Goal: Feedback & Contribution: Submit feedback/report problem

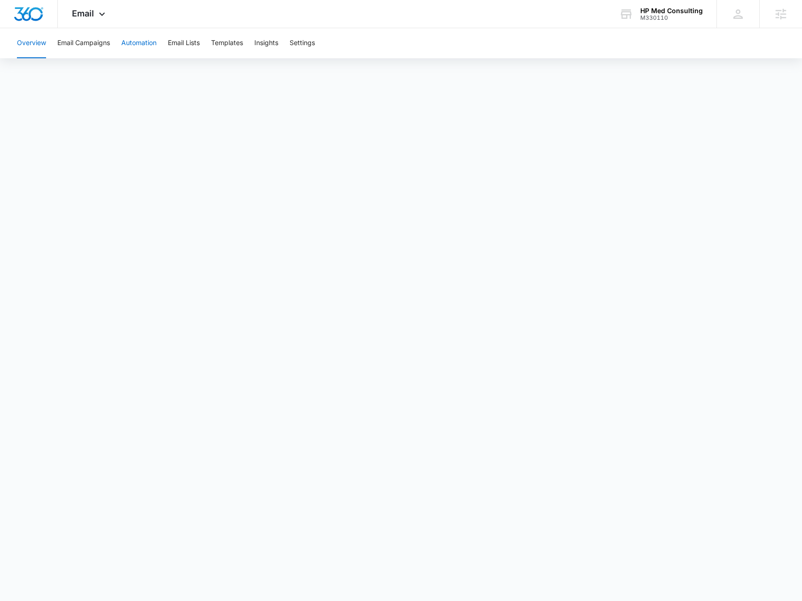
click at [134, 42] on button "Automation" at bounding box center [138, 43] width 35 height 30
click at [96, 15] on icon at bounding box center [101, 16] width 11 height 11
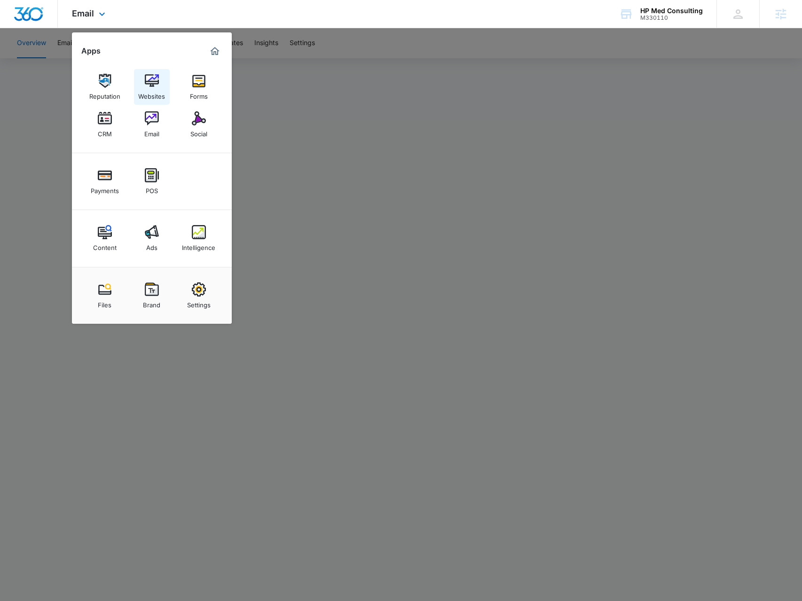
click at [149, 87] on img at bounding box center [152, 81] width 14 height 14
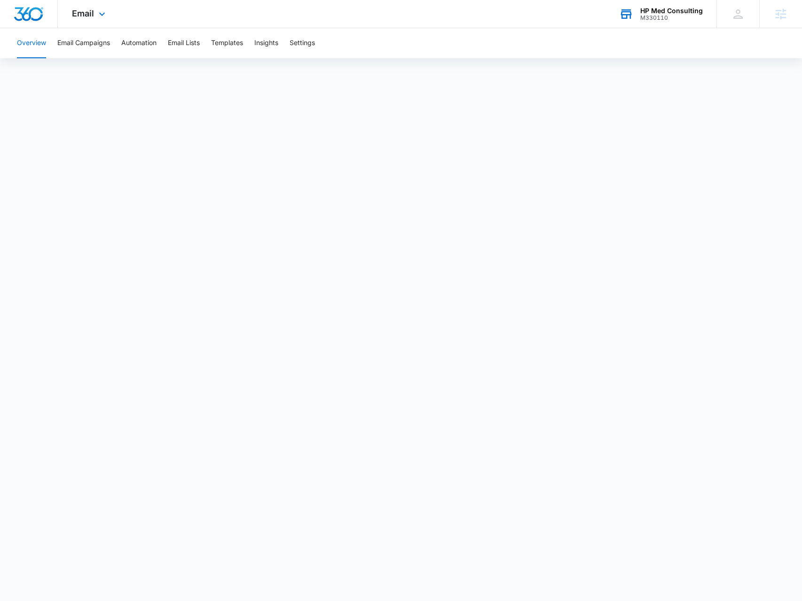
click at [660, 13] on div "HP Med Consulting" at bounding box center [671, 11] width 63 height 8
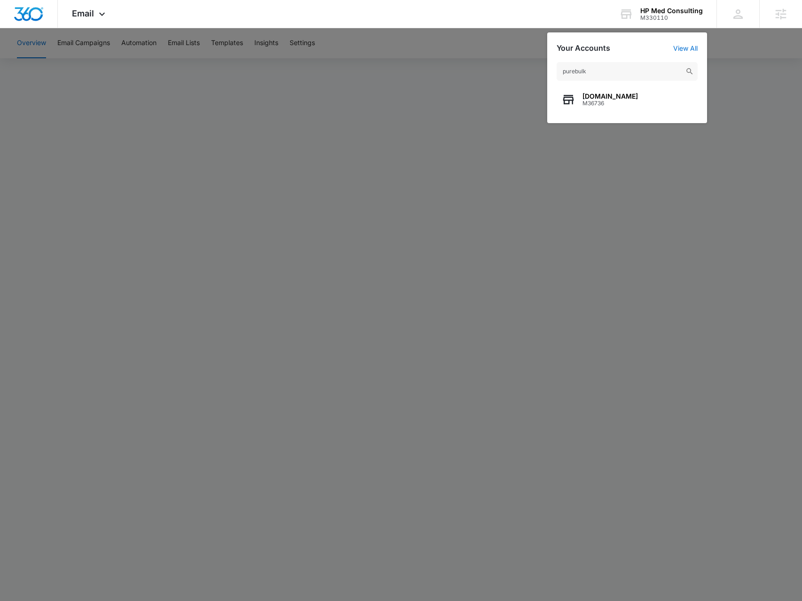
type input "purebulk"
click at [587, 100] on span "M36736" at bounding box center [609, 103] width 55 height 7
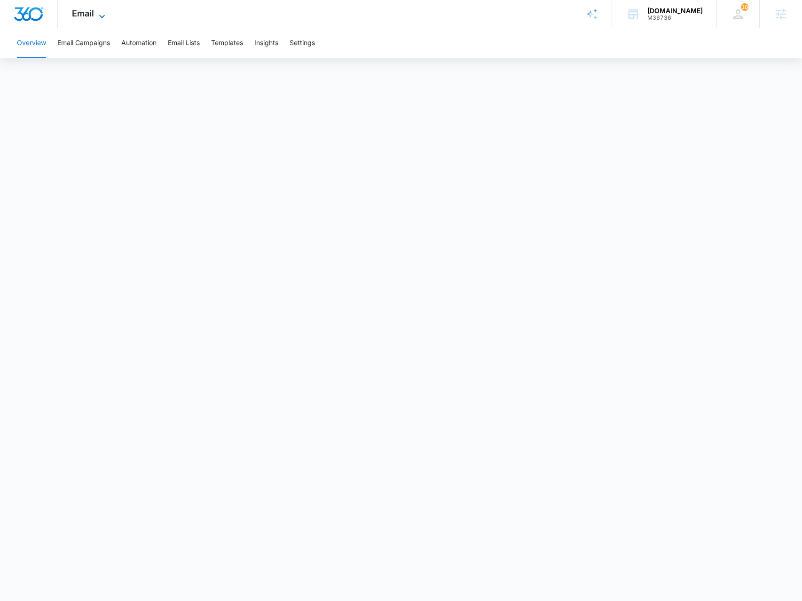
click at [72, 12] on span "Email" at bounding box center [83, 13] width 22 height 10
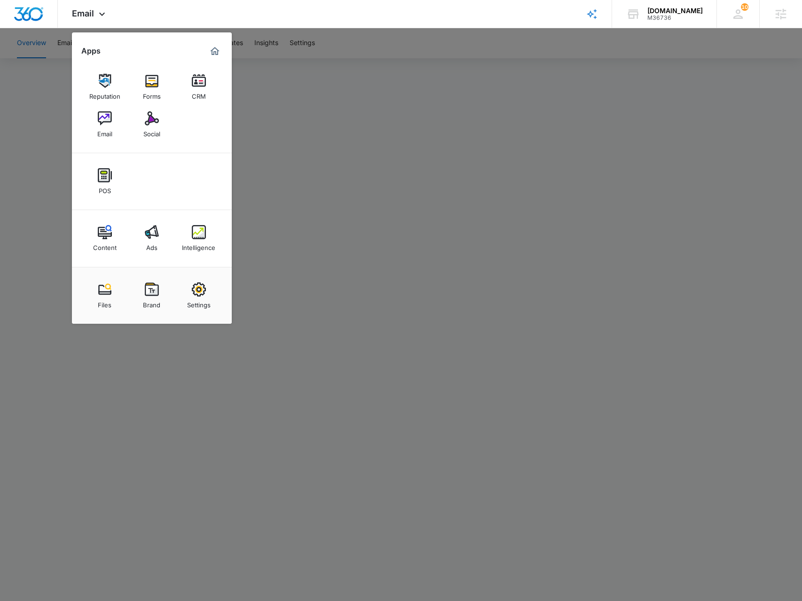
click at [141, 243] on link "Ads" at bounding box center [152, 238] width 36 height 36
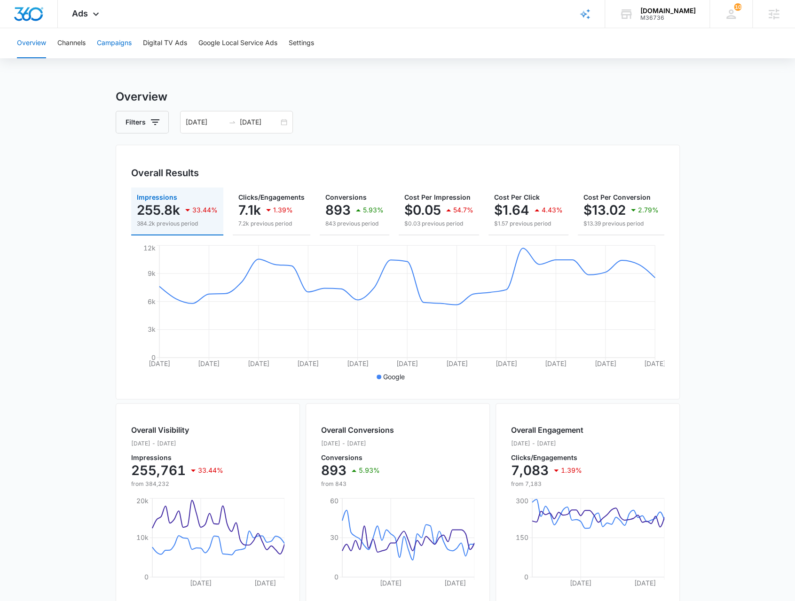
click at [109, 41] on button "Campaigns" at bounding box center [114, 43] width 35 height 30
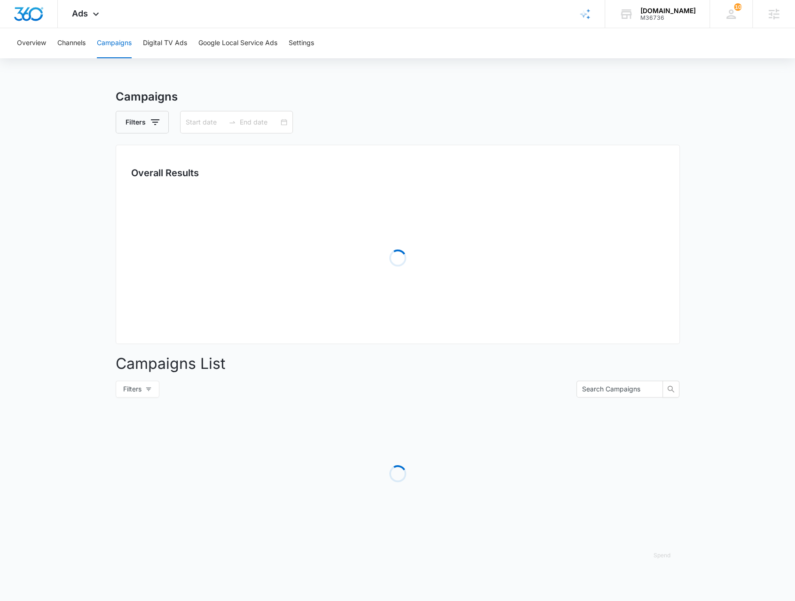
type input "08/10/2025"
type input "09/09/2025"
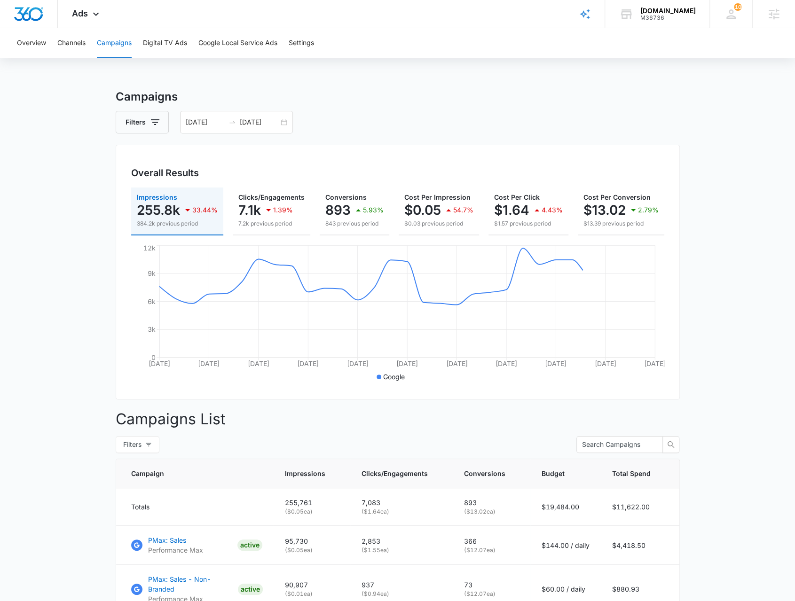
drag, startPoint x: 283, startPoint y: 121, endPoint x: 179, endPoint y: 128, distance: 105.1
click at [283, 121] on div "08/10/2025 09/09/2025" at bounding box center [236, 122] width 113 height 23
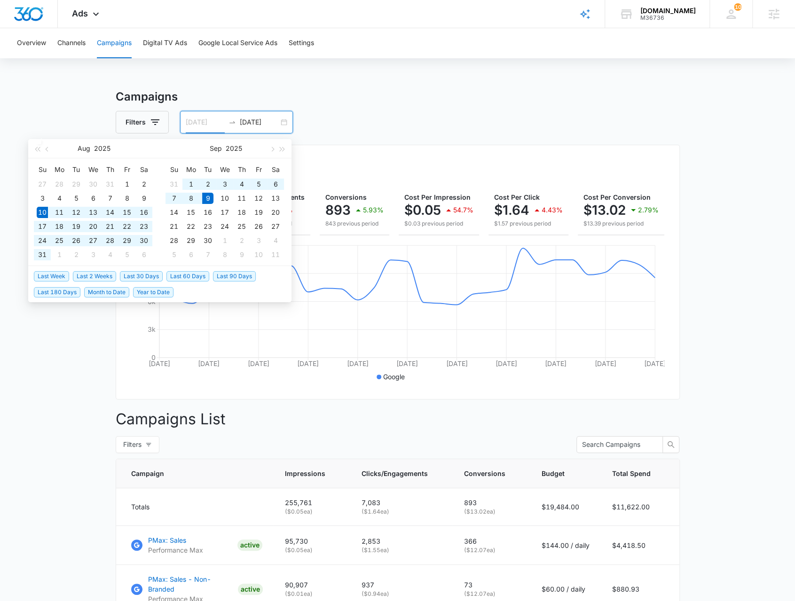
type input "09/09/2025"
click at [209, 198] on div "9" at bounding box center [207, 198] width 11 height 11
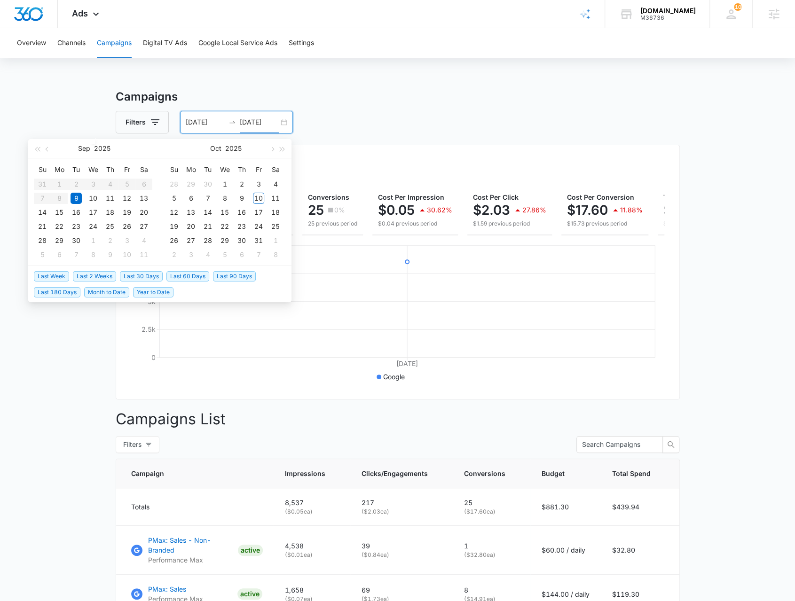
click at [255, 120] on input "09/09/2025" at bounding box center [259, 122] width 39 height 10
type input "10/10/2025"
click at [259, 202] on div "10" at bounding box center [258, 198] width 11 height 11
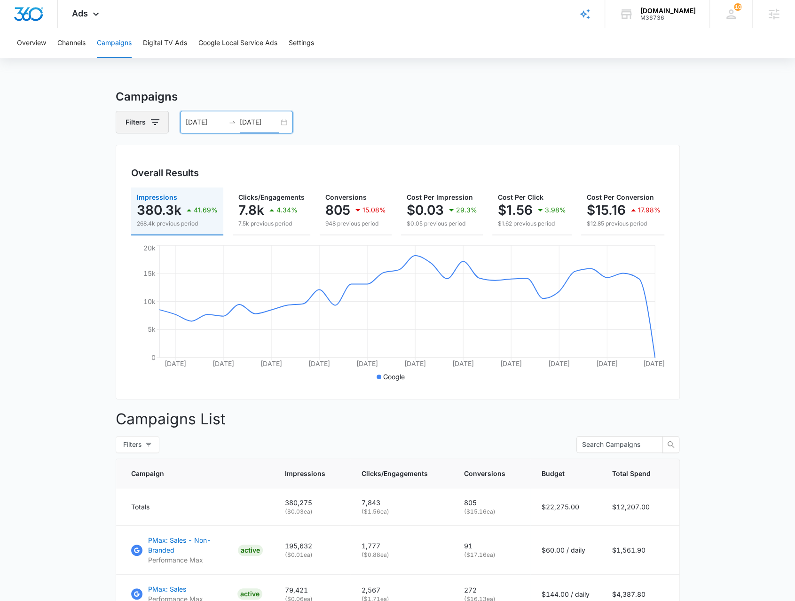
drag, startPoint x: 151, startPoint y: 116, endPoint x: 153, endPoint y: 122, distance: 5.9
click at [152, 117] on icon "button" at bounding box center [154, 122] width 11 height 11
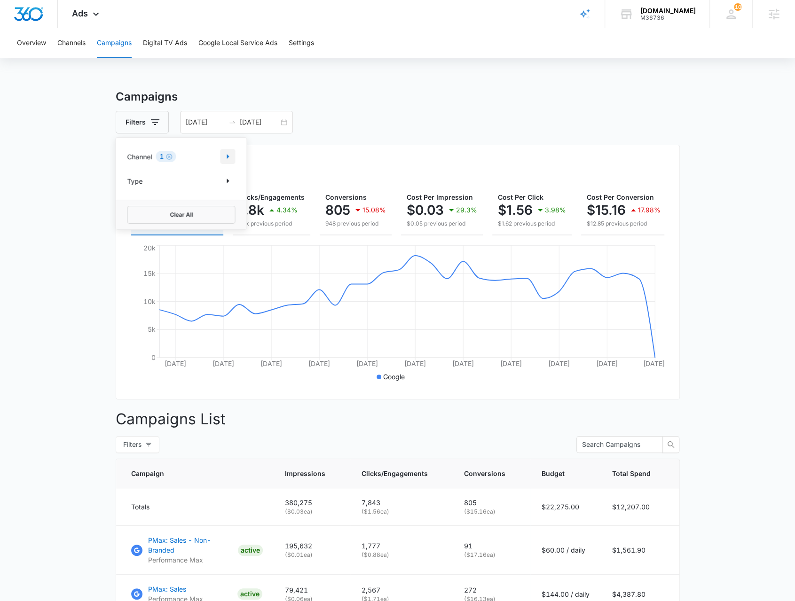
click at [220, 157] on button "Show Channel filters" at bounding box center [227, 156] width 15 height 15
click at [102, 314] on main "Campaigns Filters Channel 1 Channel (1) Google Facebook / Instagram Type Clear …" at bounding box center [397, 573] width 795 height 971
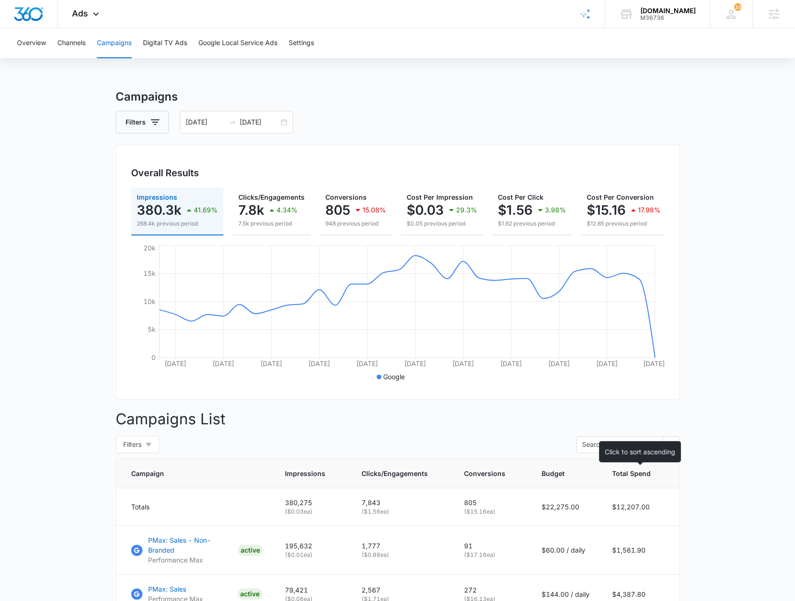
click at [629, 478] on span "Total Spend" at bounding box center [631, 474] width 39 height 10
click at [631, 478] on span "Total Spend" at bounding box center [631, 474] width 39 height 10
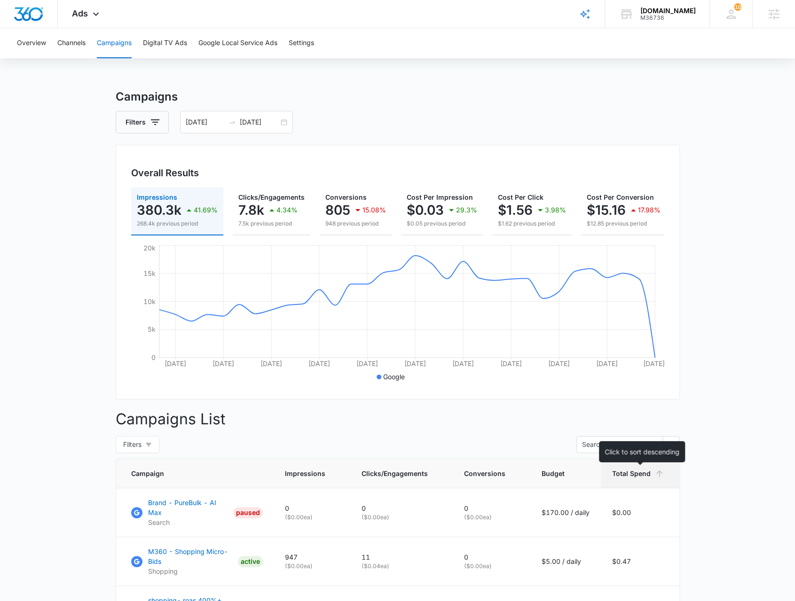
click at [631, 478] on span "Total Spend" at bounding box center [631, 474] width 39 height 10
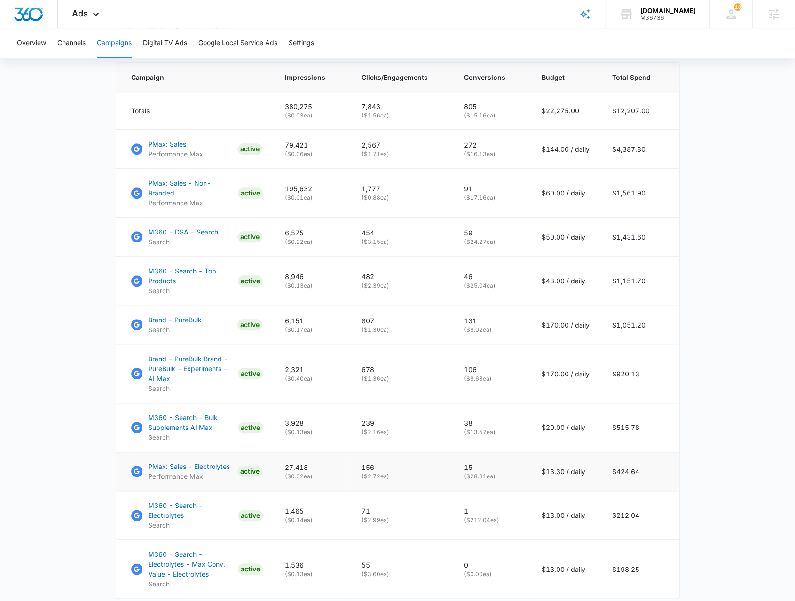
scroll to position [423, 0]
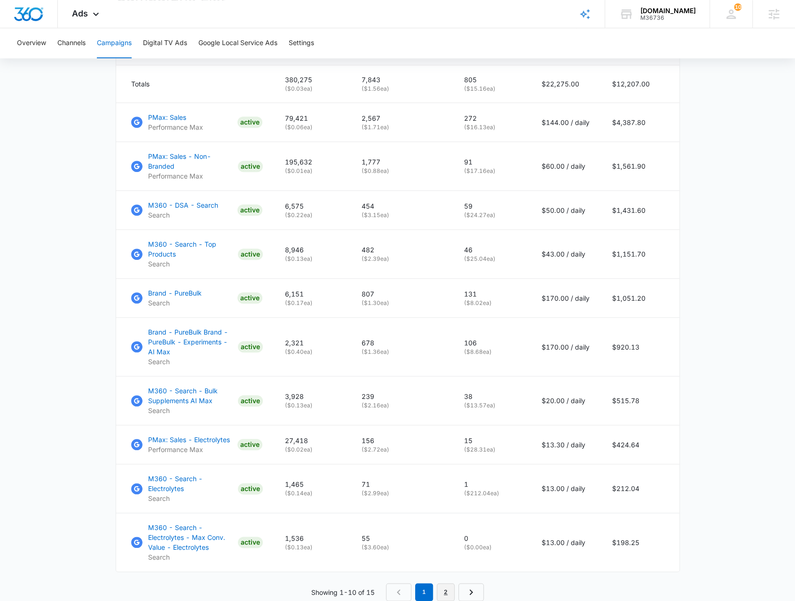
drag, startPoint x: 449, startPoint y: 585, endPoint x: 441, endPoint y: 582, distance: 9.1
click at [449, 585] on link "2" at bounding box center [446, 592] width 18 height 18
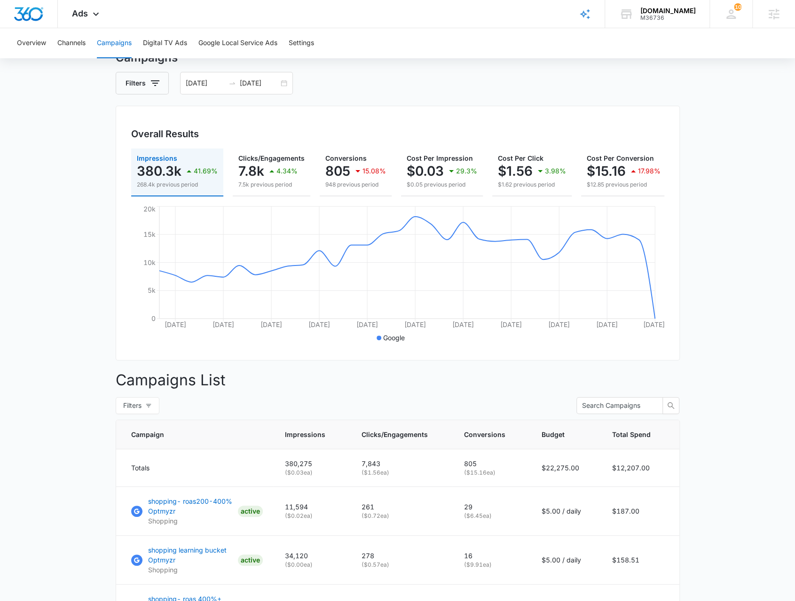
scroll to position [239, 0]
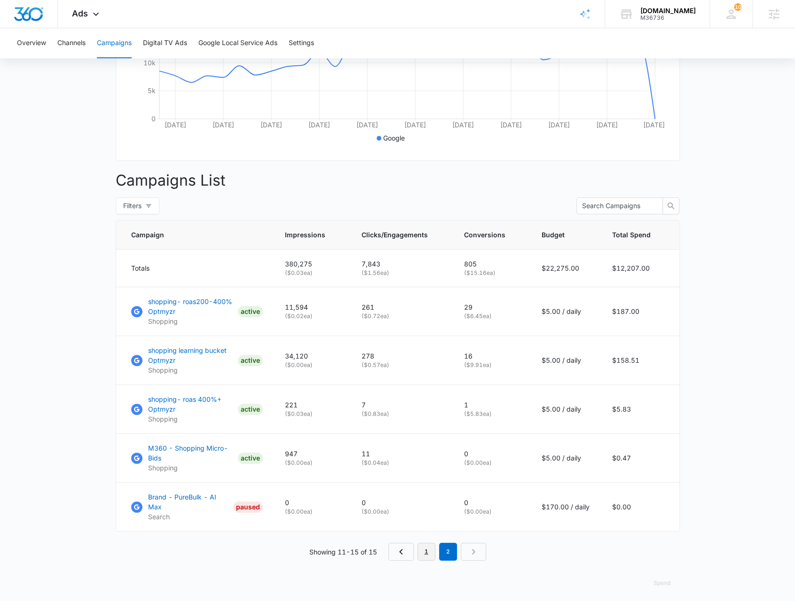
click at [424, 545] on link "1" at bounding box center [426, 552] width 18 height 18
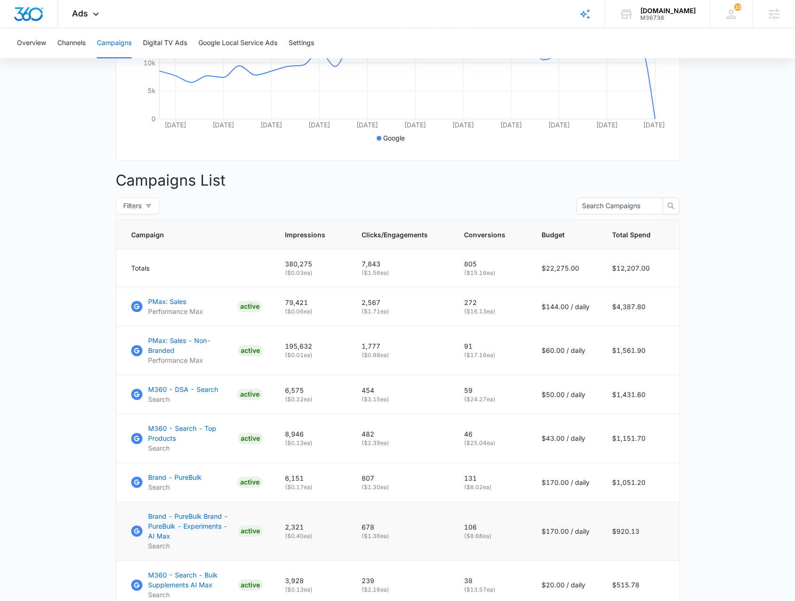
scroll to position [463, 0]
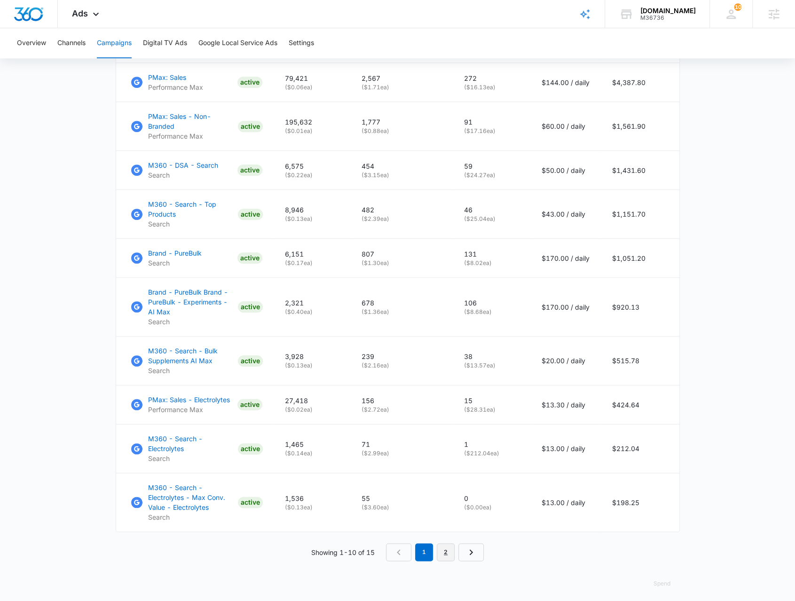
click at [440, 546] on link "2" at bounding box center [446, 552] width 18 height 18
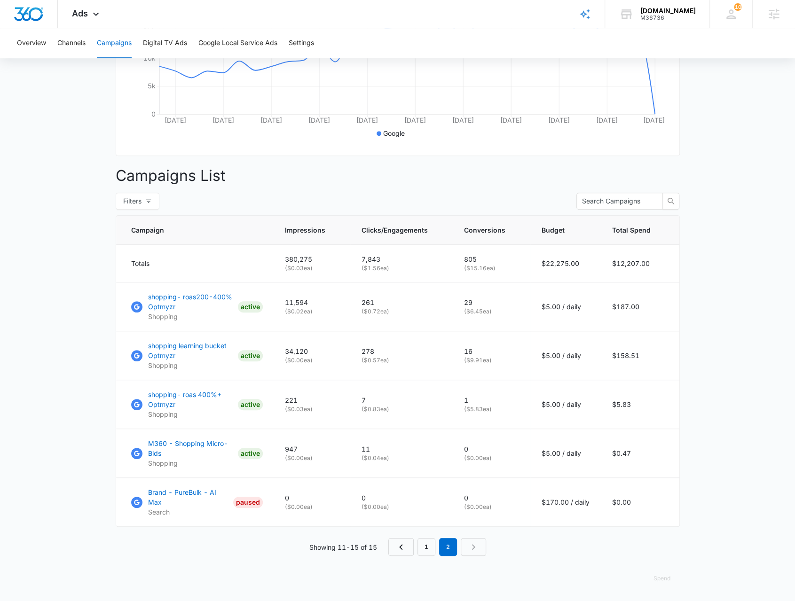
scroll to position [239, 0]
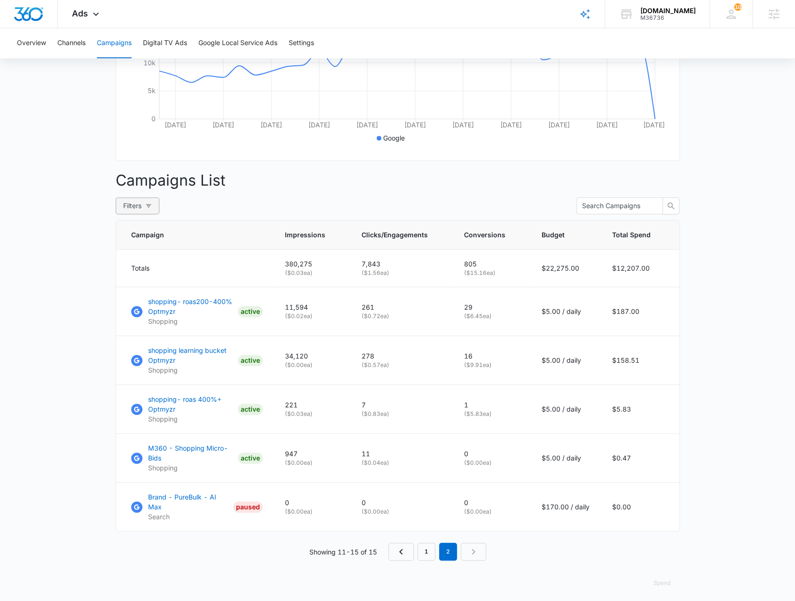
click at [138, 211] on span "Filters" at bounding box center [132, 206] width 18 height 10
click at [50, 250] on span "All" at bounding box center [49, 249] width 15 height 8
click at [42, 250] on input "All" at bounding box center [39, 249] width 8 height 8
radio input "true"
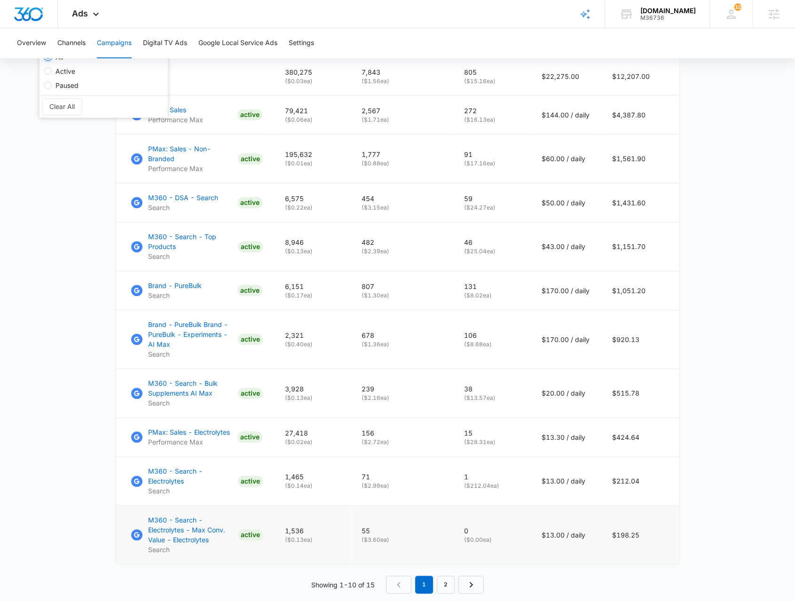
scroll to position [416, 0]
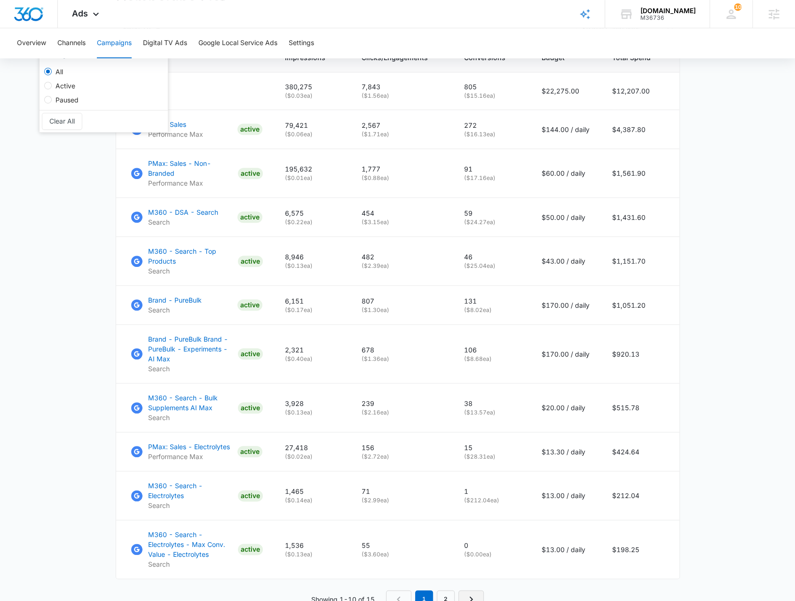
click at [463, 590] on link "Next Page" at bounding box center [470, 599] width 25 height 18
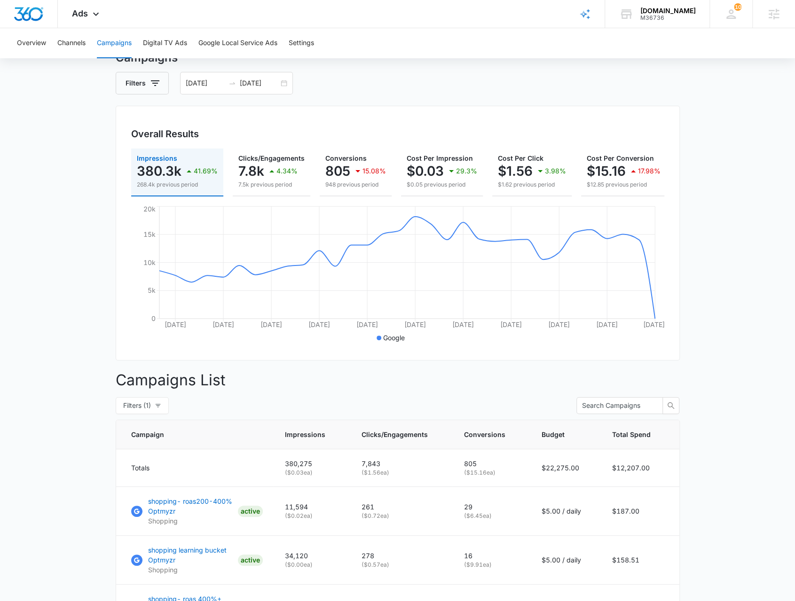
scroll to position [239, 0]
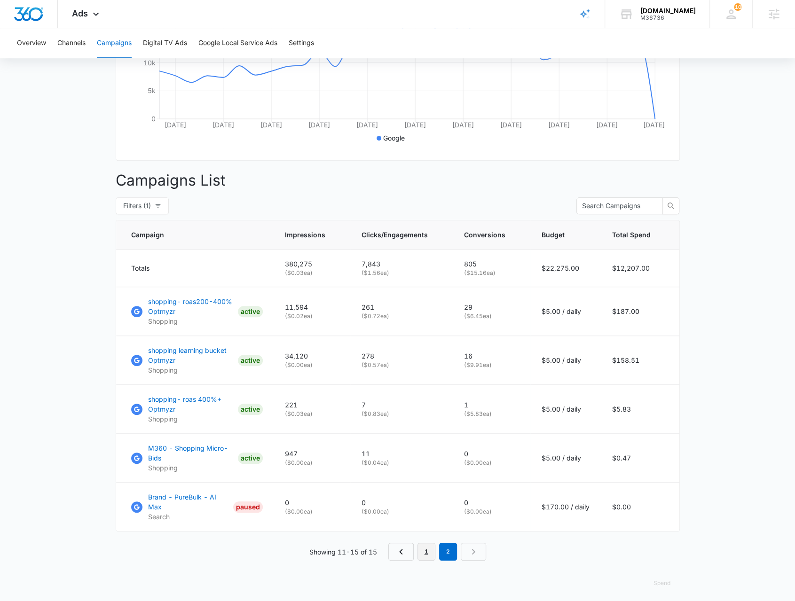
click at [428, 549] on link "1" at bounding box center [426, 552] width 18 height 18
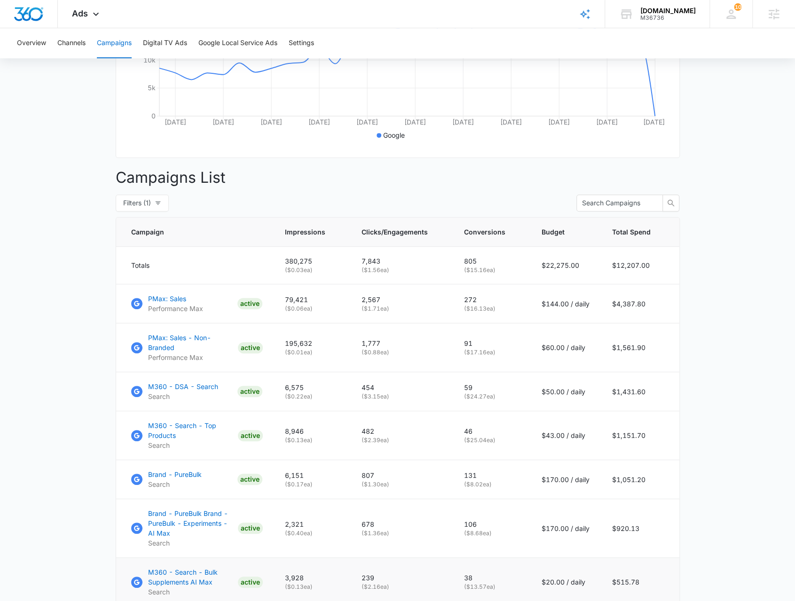
scroll to position [463, 0]
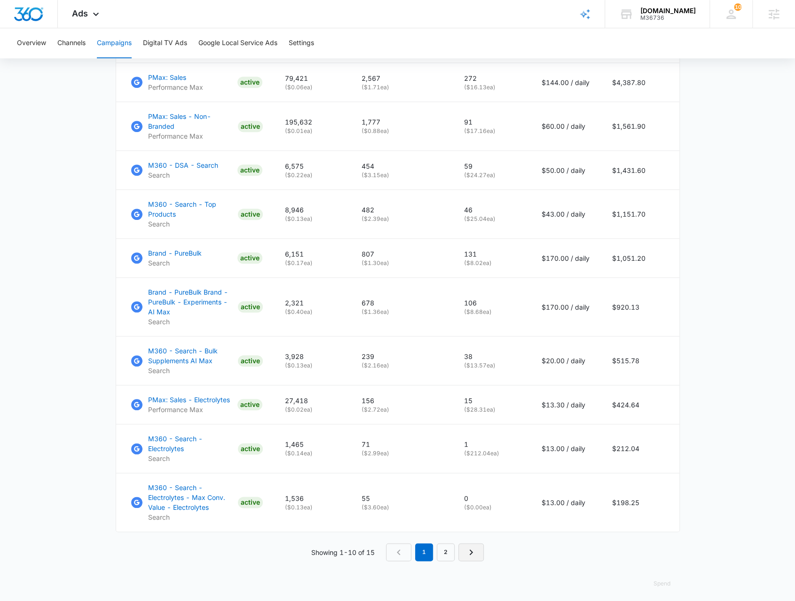
click at [466, 547] on icon "Next Page" at bounding box center [470, 552] width 11 height 11
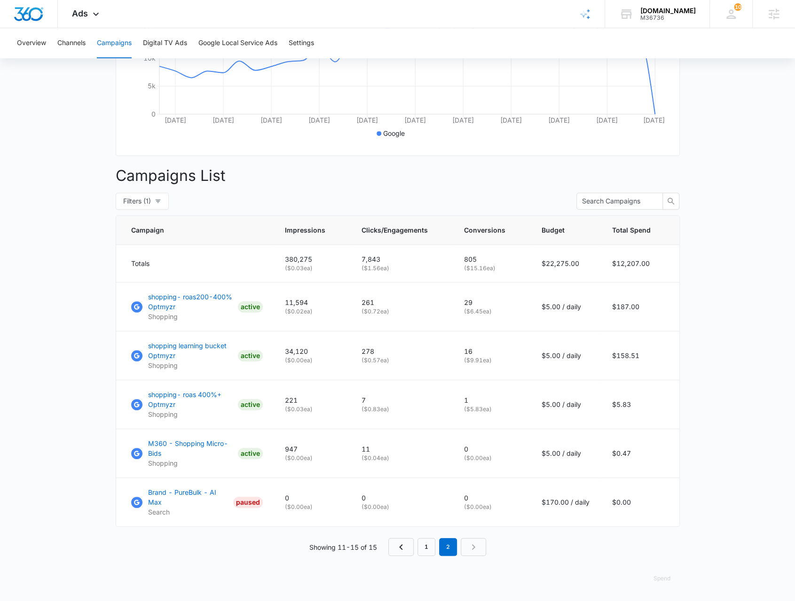
scroll to position [239, 0]
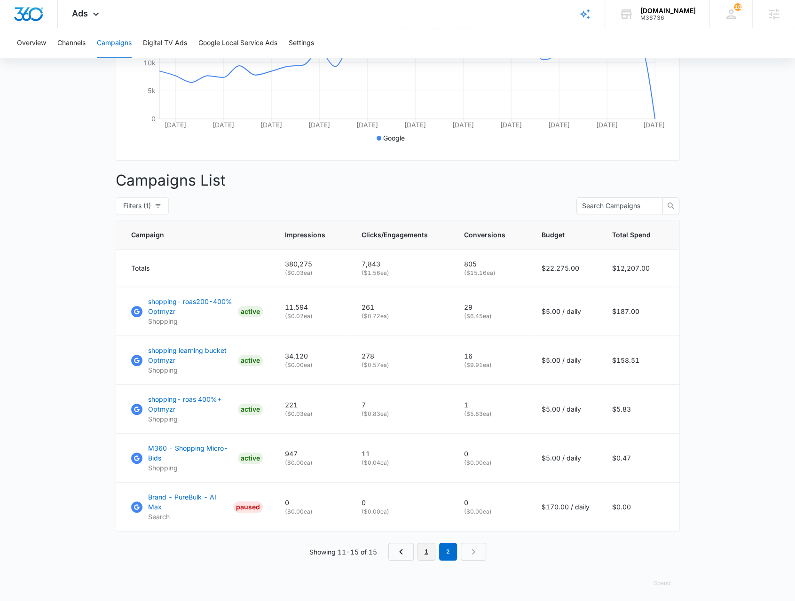
click at [428, 543] on link "1" at bounding box center [426, 552] width 18 height 18
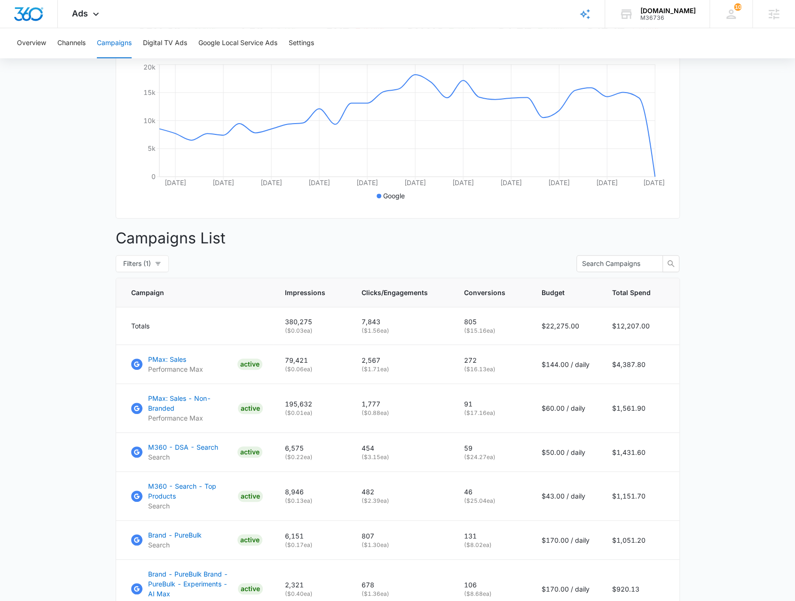
scroll to position [0, 0]
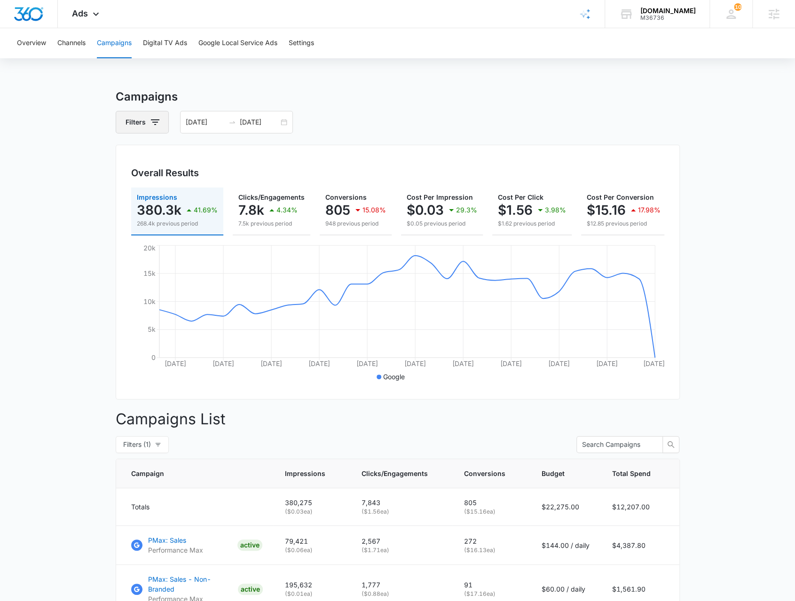
click at [143, 125] on button "Filters" at bounding box center [142, 122] width 53 height 23
click at [171, 156] on icon "Clear" at bounding box center [169, 157] width 6 height 6
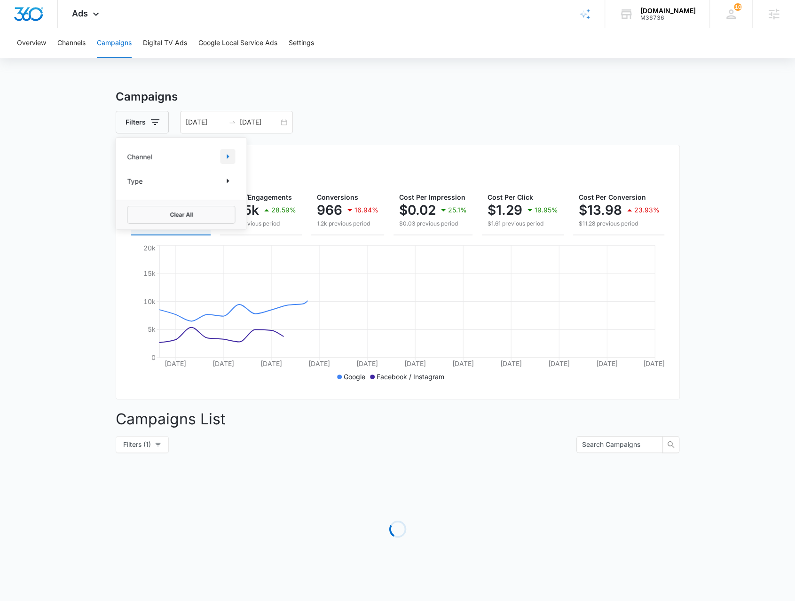
click at [228, 158] on icon "Show Channel filters" at bounding box center [227, 156] width 11 height 11
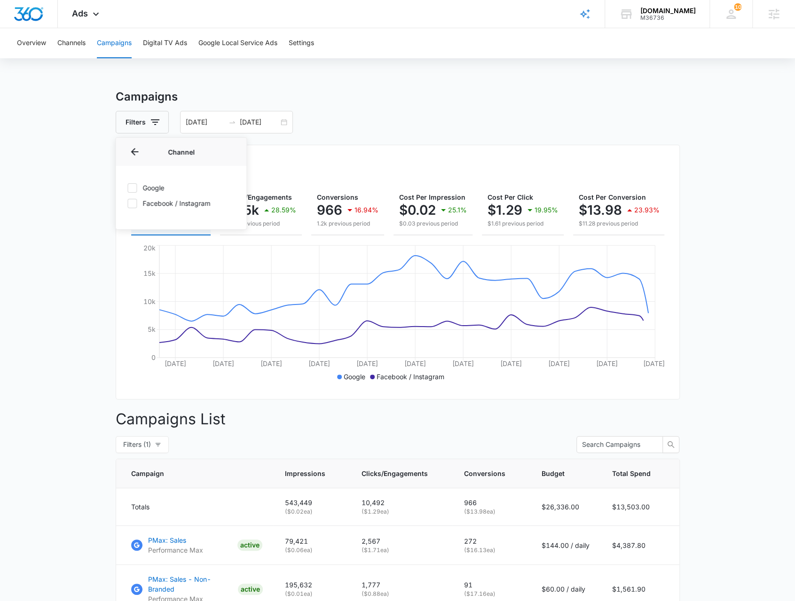
click at [166, 204] on label "Facebook / Instagram" at bounding box center [181, 203] width 108 height 10
click at [127, 204] on input "Facebook / Instagram" at bounding box center [127, 203] width 0 height 0
checkbox input "true"
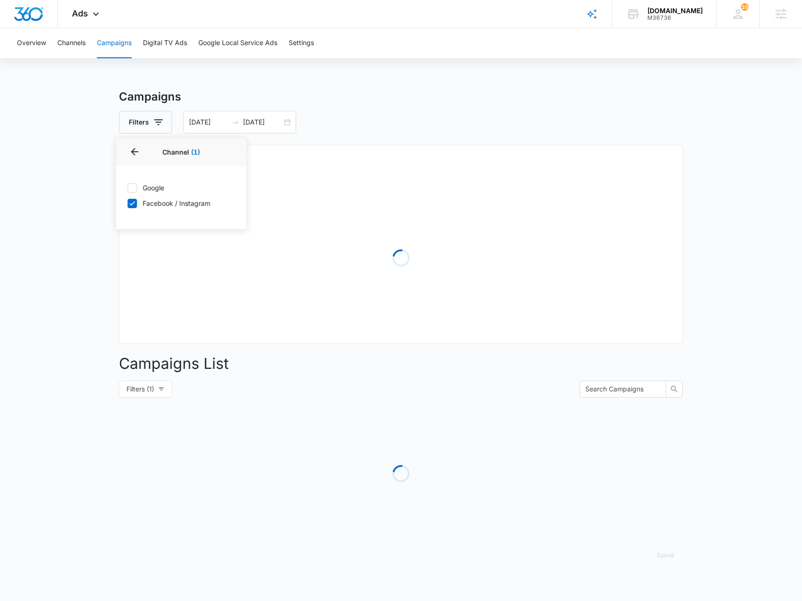
click at [59, 239] on main "Campaigns Filters Channel 1 Channel (1) Google Facebook / Instagram Type Clear …" at bounding box center [401, 333] width 802 height 490
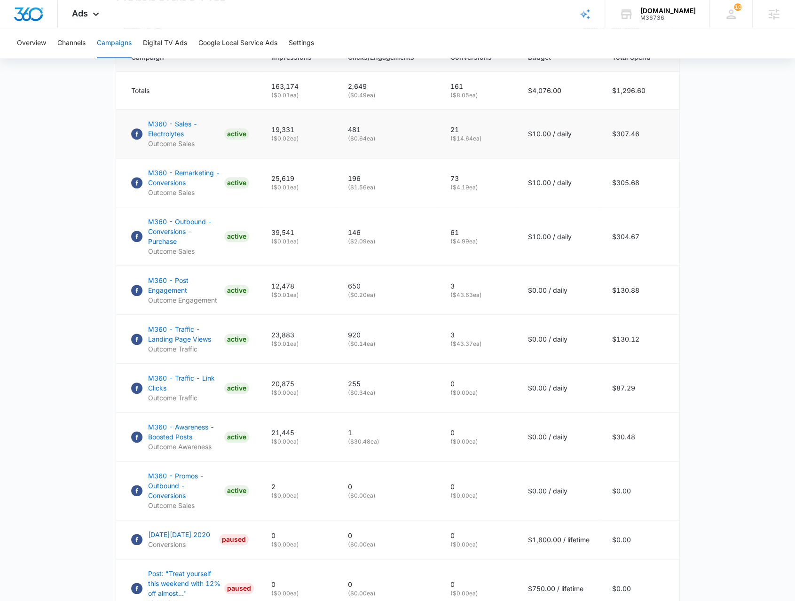
scroll to position [376, 0]
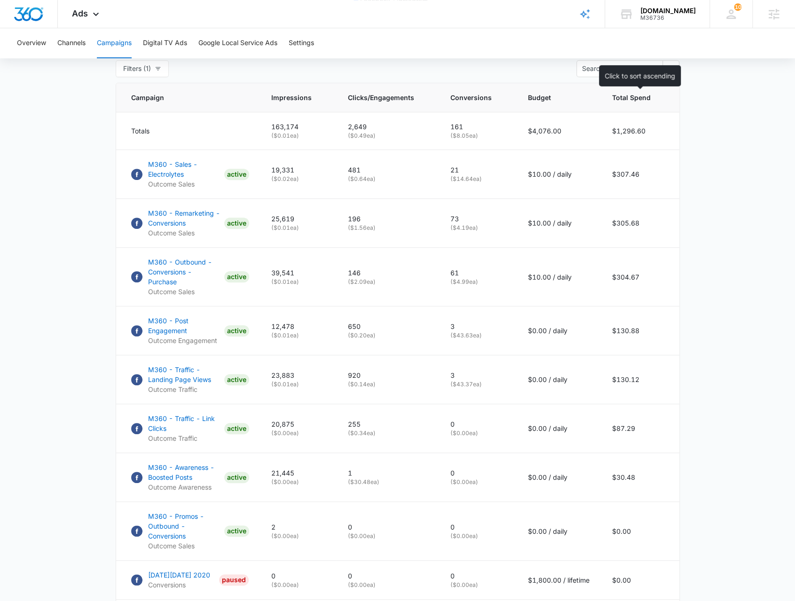
click at [634, 102] on span "Total Spend" at bounding box center [631, 98] width 39 height 10
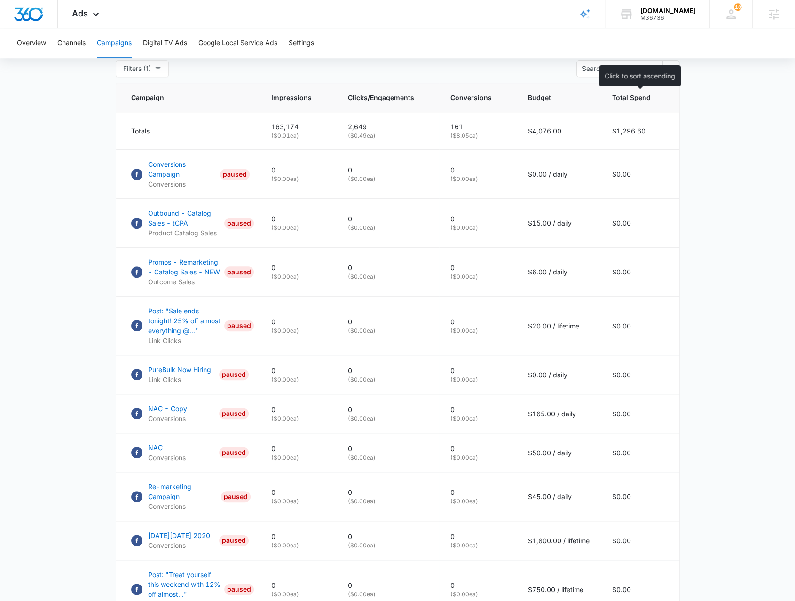
click at [623, 102] on span "Total Spend" at bounding box center [631, 98] width 39 height 10
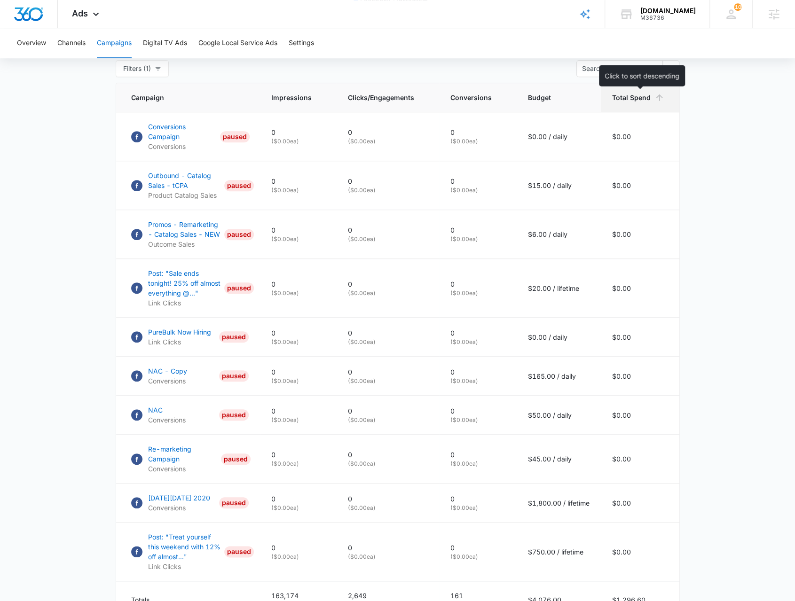
click at [623, 112] on th "Total Spend" at bounding box center [640, 97] width 78 height 29
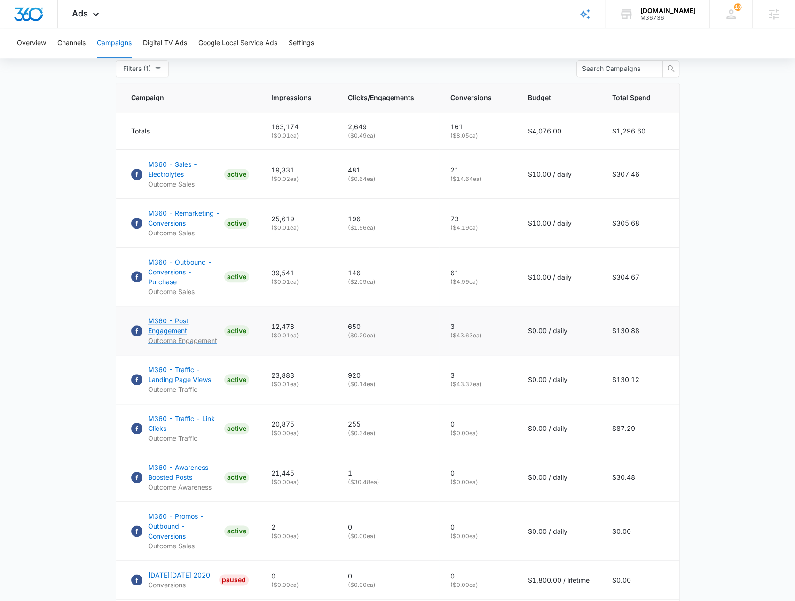
click at [151, 317] on p "M360 - Post Engagement" at bounding box center [184, 326] width 72 height 20
drag, startPoint x: 144, startPoint y: 309, endPoint x: 194, endPoint y: 325, distance: 51.9
click at [194, 326] on td "M360 - Post Engagement Outcome Engagement ACTIVE" at bounding box center [188, 330] width 144 height 49
copy p "M360 - Post Engagement"
click at [623, 324] on td "$130.88" at bounding box center [640, 330] width 78 height 49
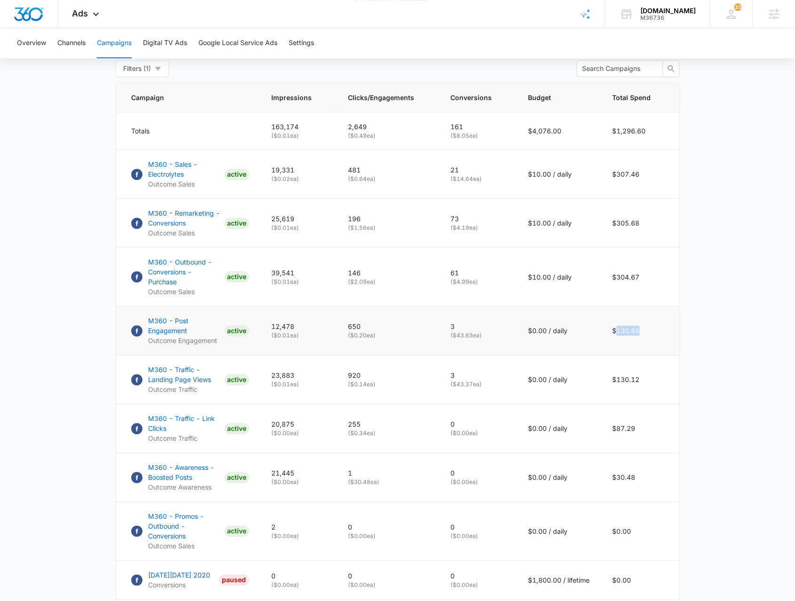
click at [623, 324] on td "$130.88" at bounding box center [640, 330] width 78 height 49
copy td "130.88"
drag, startPoint x: 89, startPoint y: 355, endPoint x: 55, endPoint y: 358, distance: 34.5
click at [89, 356] on main "Campaigns Filters 09/09/2025 10/10/2025 Overall Results Impressions 163.2k 28.4…" at bounding box center [397, 222] width 795 height 1020
drag, startPoint x: 157, startPoint y: 363, endPoint x: 45, endPoint y: 416, distance: 123.6
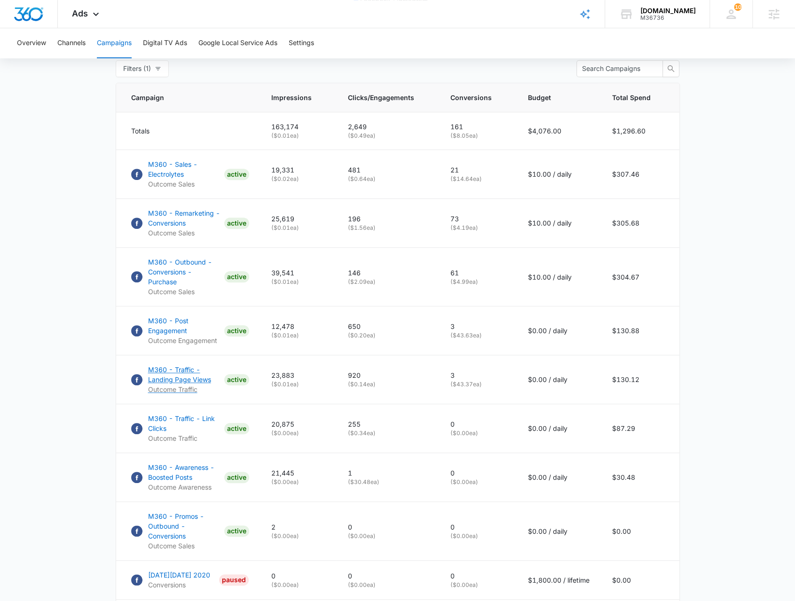
click at [31, 425] on main "Campaigns Filters 09/09/2025 10/10/2025 Overall Results Impressions 163.2k 28.4…" at bounding box center [397, 222] width 795 height 1020
click at [45, 416] on main "Campaigns Filters 09/09/2025 10/10/2025 Overall Results Impressions 163.2k 28.4…" at bounding box center [397, 222] width 795 height 1020
drag, startPoint x: 137, startPoint y: 354, endPoint x: 217, endPoint y: 376, distance: 83.0
click at [217, 376] on td "M360 - Traffic - Landing Page Views Outcome Traffic ACTIVE" at bounding box center [188, 379] width 144 height 49
copy p "M360 - Traffic - Landing Page Views"
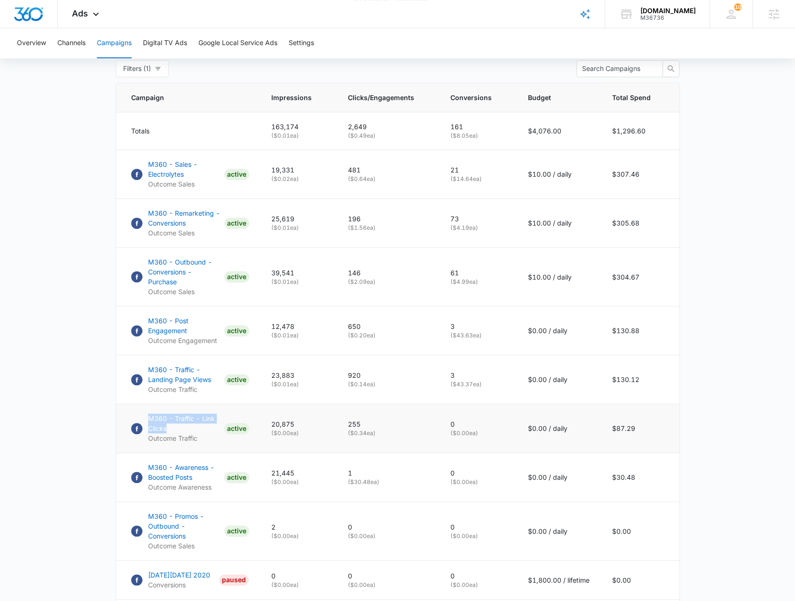
drag, startPoint x: 142, startPoint y: 405, endPoint x: 170, endPoint y: 416, distance: 30.4
click at [172, 421] on td "M360 - Traffic - Link Clicks Outcome Traffic ACTIVE" at bounding box center [188, 428] width 144 height 49
copy p "M360 - Traffic - Link Clicks"
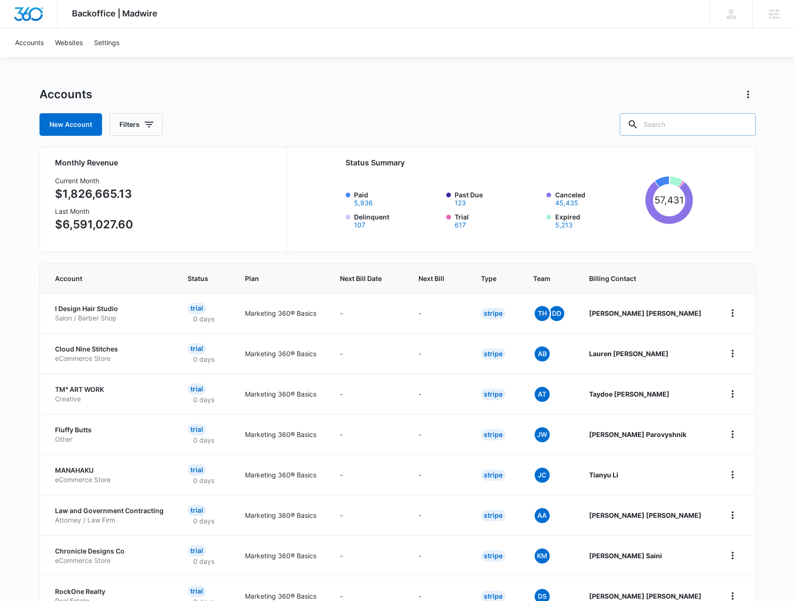
click at [687, 126] on input "text" at bounding box center [688, 124] width 136 height 23
type input "purebulk"
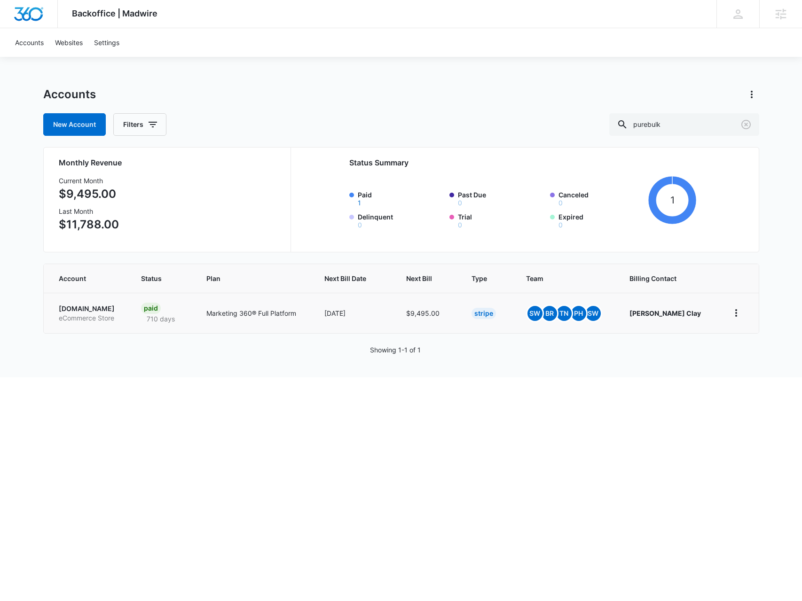
click at [95, 314] on p "eCommerce Store" at bounding box center [89, 318] width 60 height 9
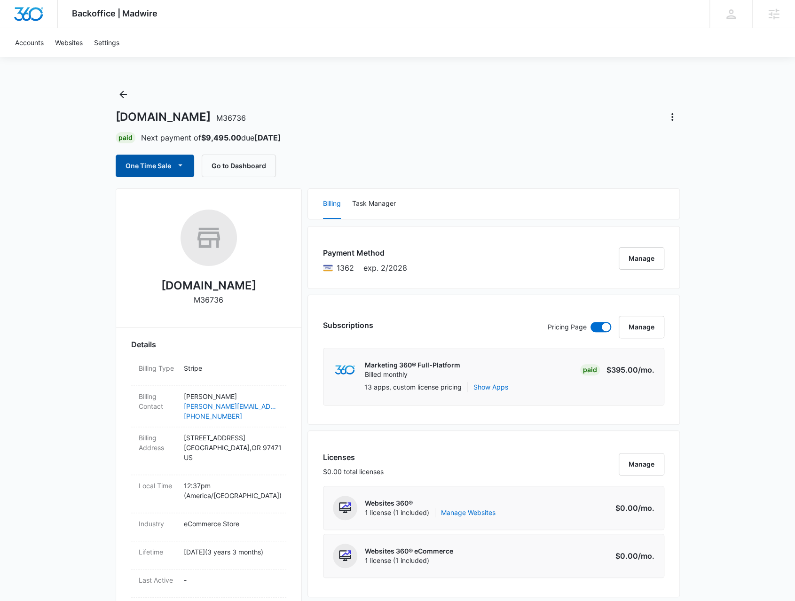
drag, startPoint x: 135, startPoint y: 172, endPoint x: 141, endPoint y: 172, distance: 5.2
click at [135, 172] on button "One Time Sale" at bounding box center [155, 166] width 78 height 23
click at [146, 192] on button "Run One-Time Payment" at bounding box center [187, 197] width 142 height 17
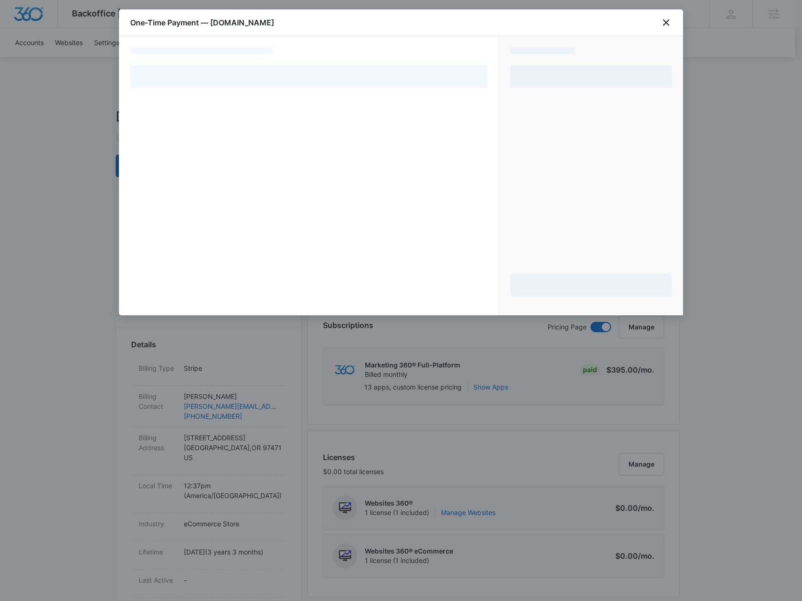
select select "pm_1LuJL0A4n8RTgNjUxLLQ4m0I"
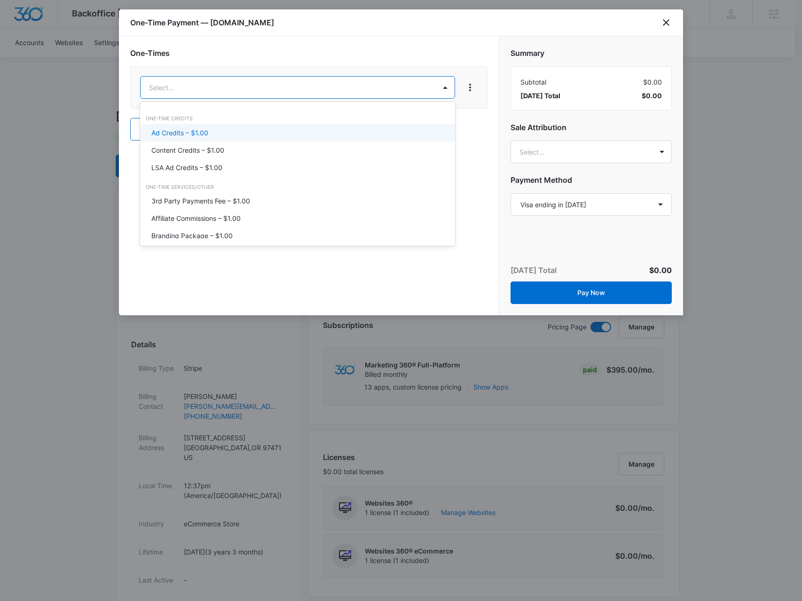
drag, startPoint x: 213, startPoint y: 94, endPoint x: 202, endPoint y: 109, distance: 18.8
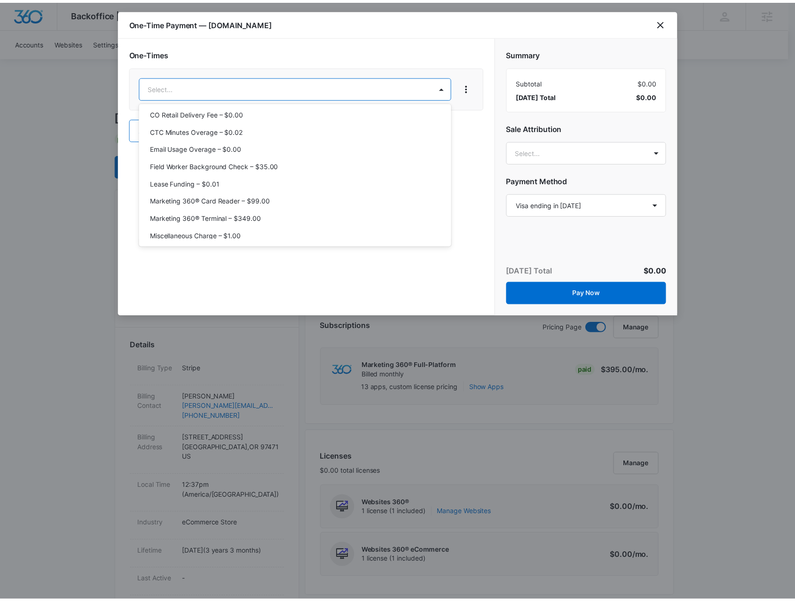
scroll to position [235, 0]
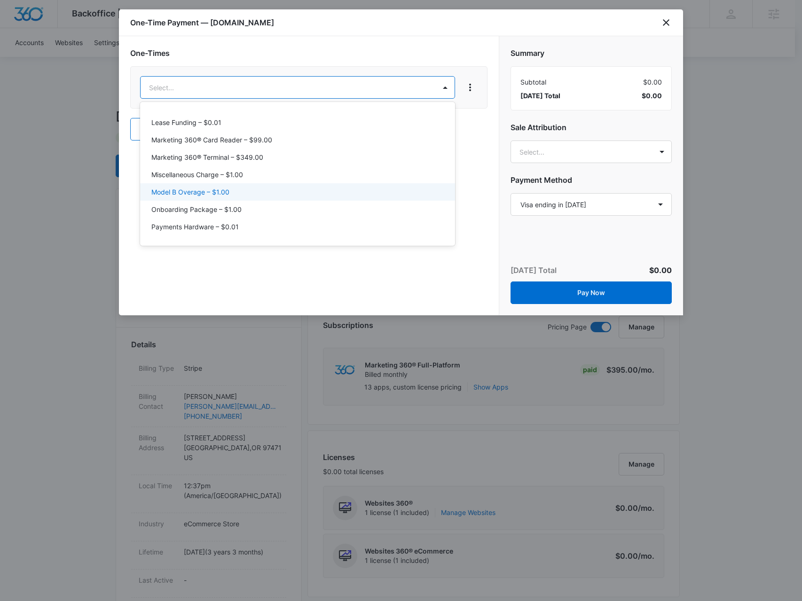
click at [201, 191] on p "Model B Overage – $1.00" at bounding box center [190, 192] width 78 height 10
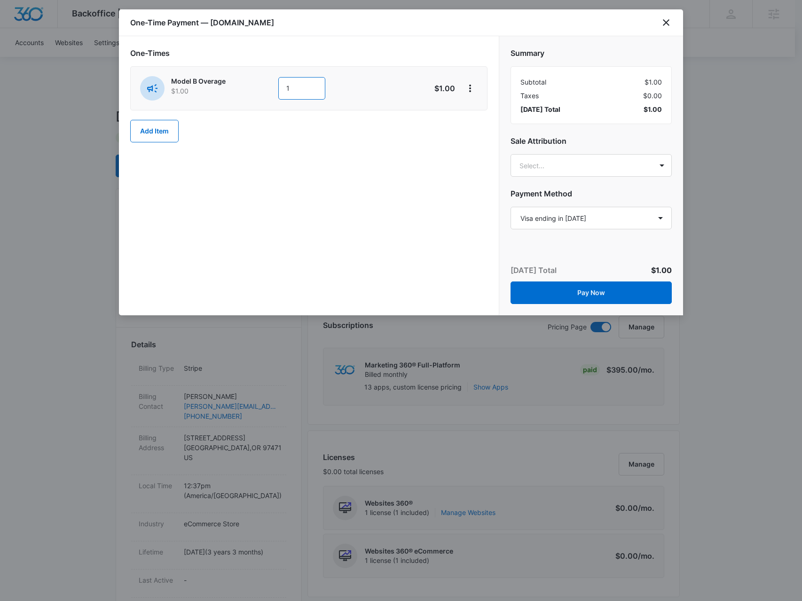
click at [288, 90] on input "1" at bounding box center [301, 88] width 47 height 23
type input "1350"
click at [601, 149] on div "Summary Subtotal $1,350.00 Taxes $0.00 Today’s Total $1,350.00 Sale Attribution…" at bounding box center [591, 134] width 184 height 196
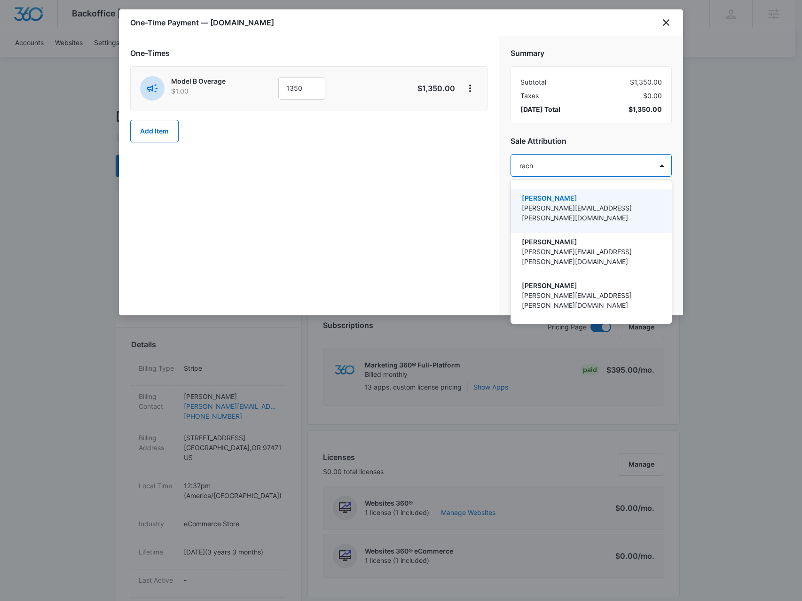
type input "rachm"
type input "tomm"
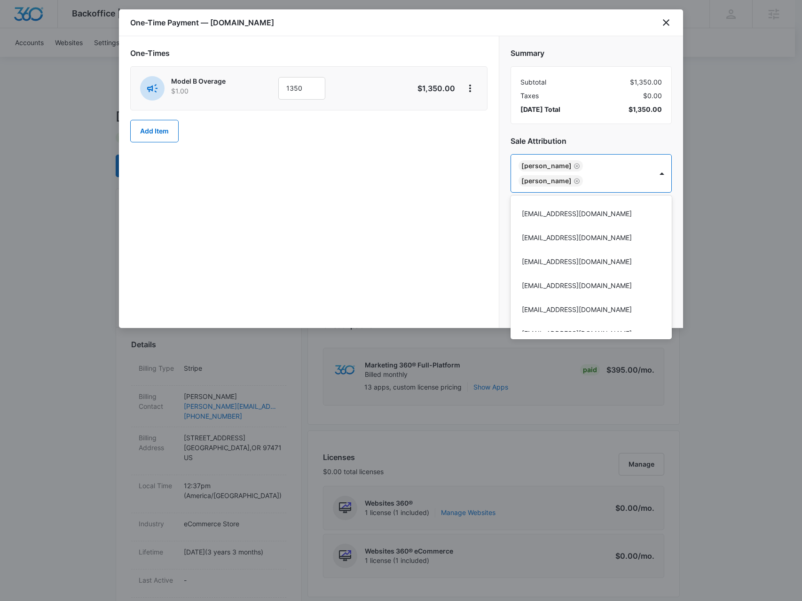
click at [596, 134] on div at bounding box center [401, 300] width 802 height 601
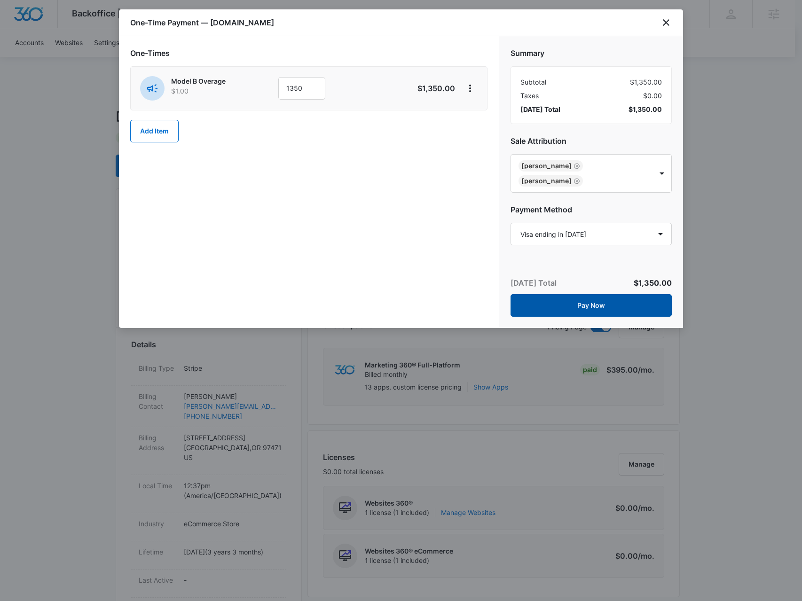
click at [555, 306] on button "Pay Now" at bounding box center [590, 305] width 161 height 23
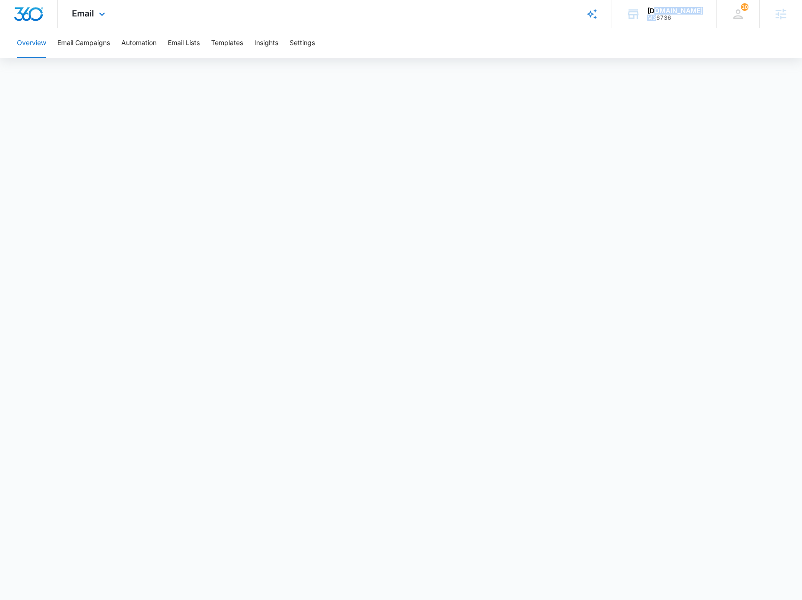
drag, startPoint x: 668, startPoint y: 14, endPoint x: 655, endPoint y: 28, distance: 19.3
click at [669, 14] on div "PureBulk.com M36736" at bounding box center [674, 14] width 55 height 14
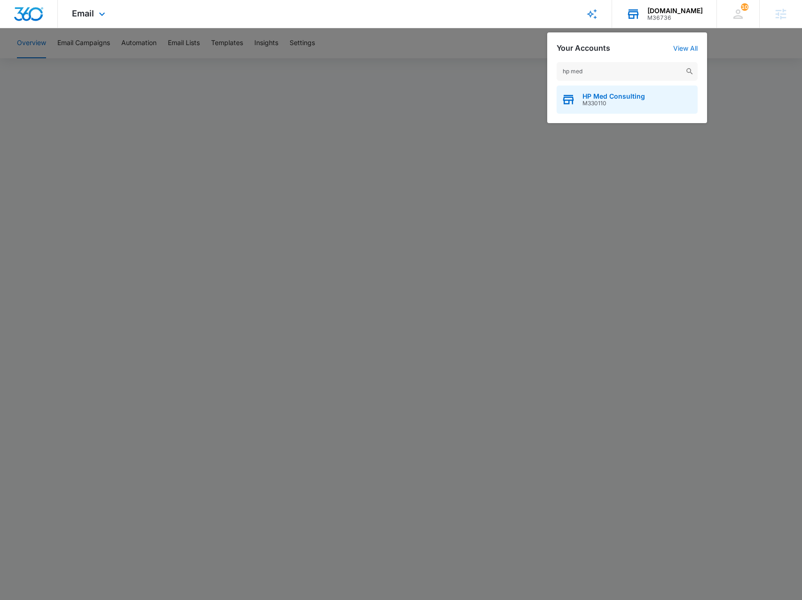
type input "hp med"
click at [606, 92] on div "HP Med Consulting M330110" at bounding box center [627, 100] width 141 height 28
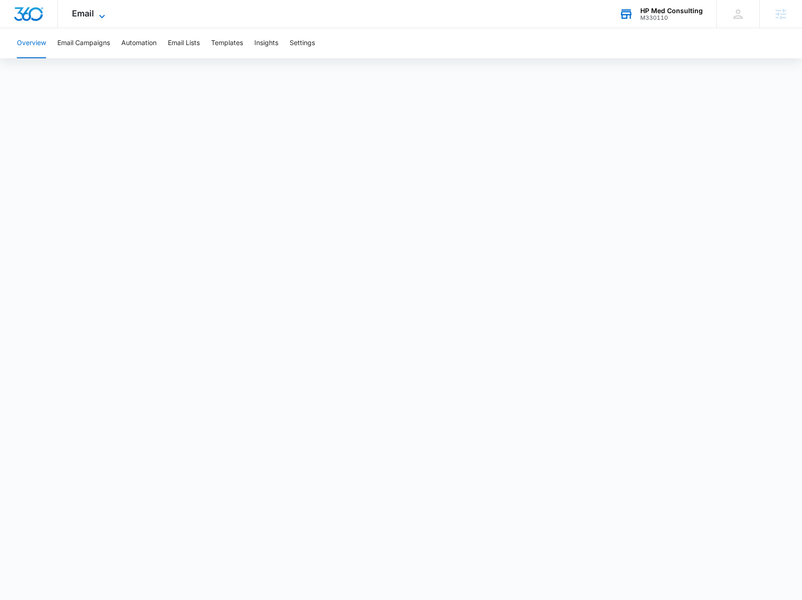
click at [93, 14] on span "Email" at bounding box center [83, 13] width 22 height 10
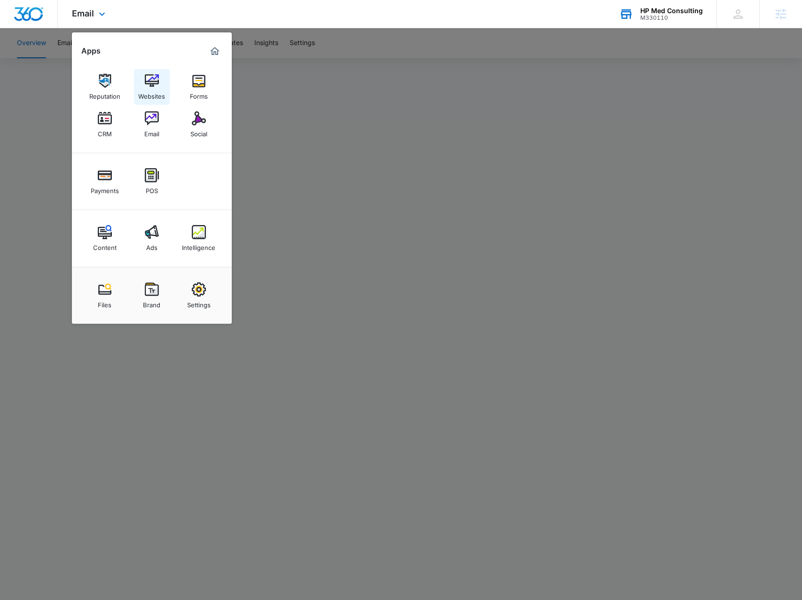
click at [144, 91] on div "Websites" at bounding box center [151, 94] width 27 height 12
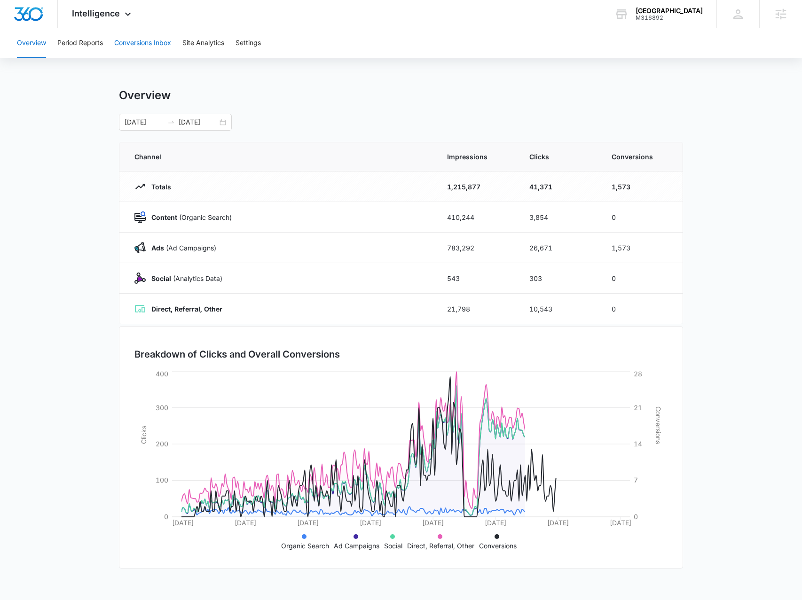
click at [146, 41] on button "Conversions Inbox" at bounding box center [142, 43] width 57 height 30
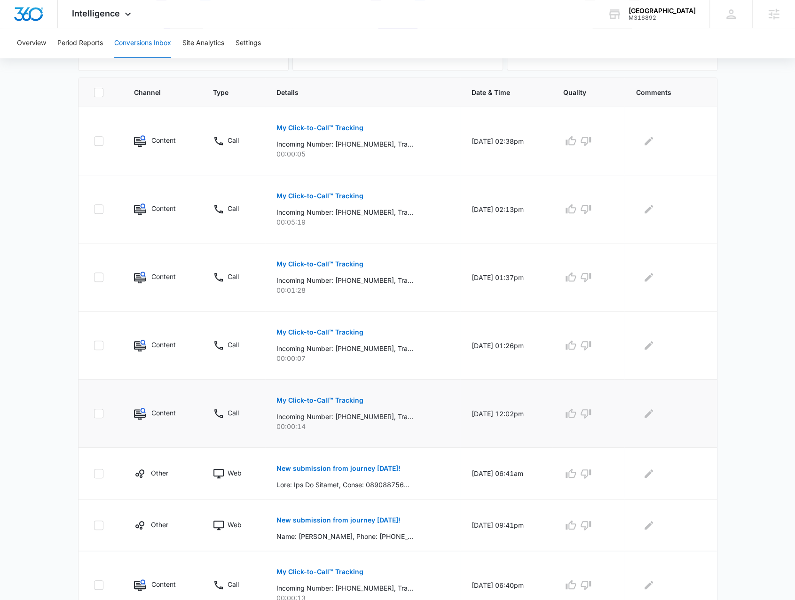
scroll to position [235, 0]
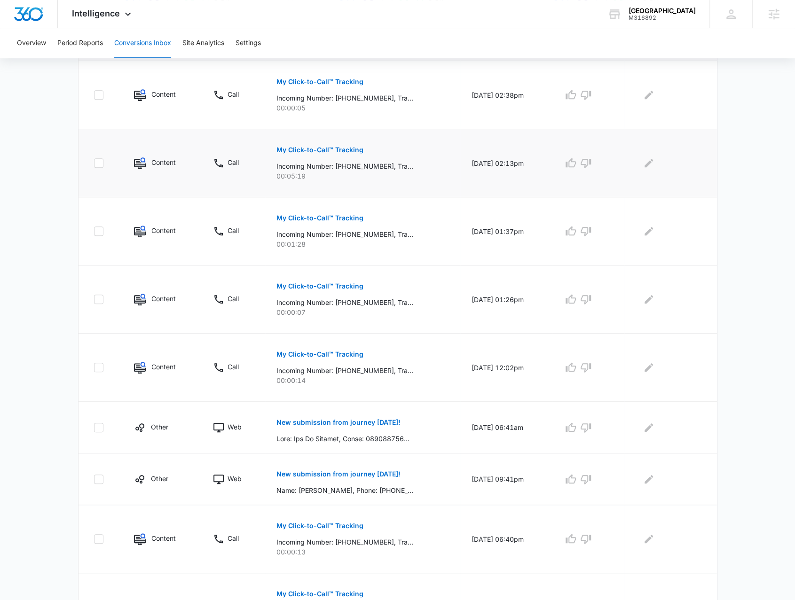
click at [331, 150] on p "My Click-to-Call™ Tracking" at bounding box center [319, 150] width 87 height 7
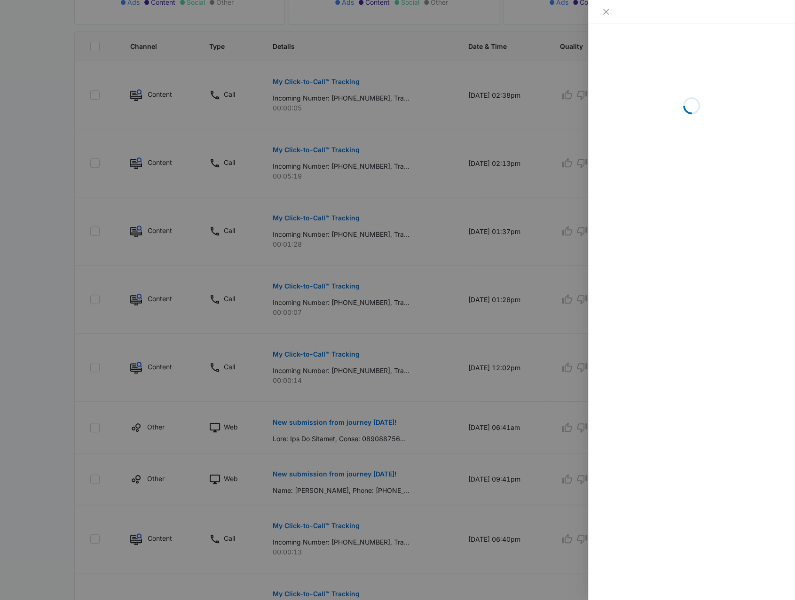
drag, startPoint x: 383, startPoint y: 440, endPoint x: 378, endPoint y: 435, distance: 7.0
click at [382, 439] on div at bounding box center [397, 300] width 795 height 600
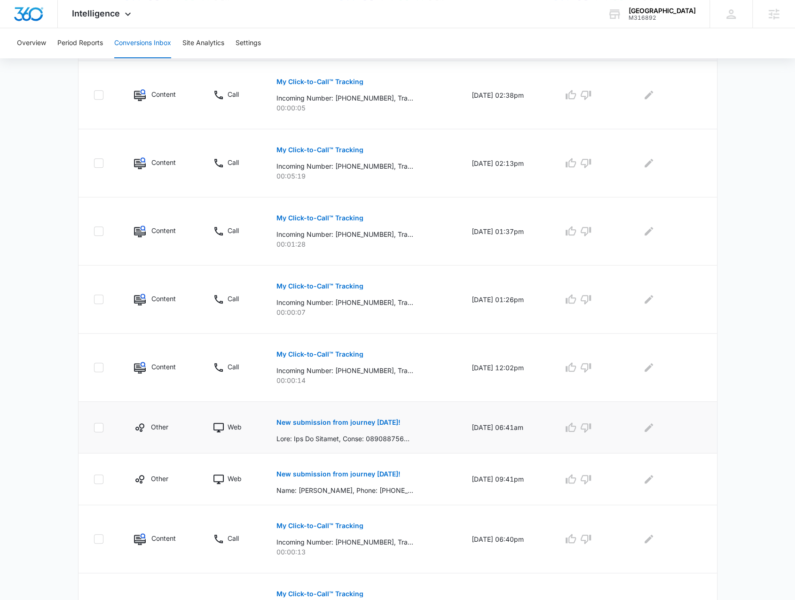
click at [369, 422] on p "New submission from journey today!" at bounding box center [338, 422] width 124 height 7
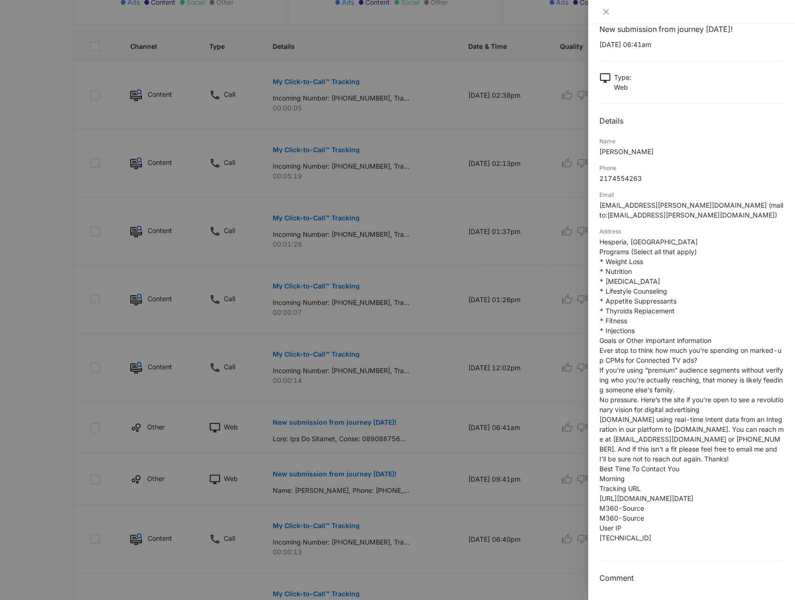
scroll to position [28, 0]
click at [304, 482] on div at bounding box center [397, 300] width 795 height 600
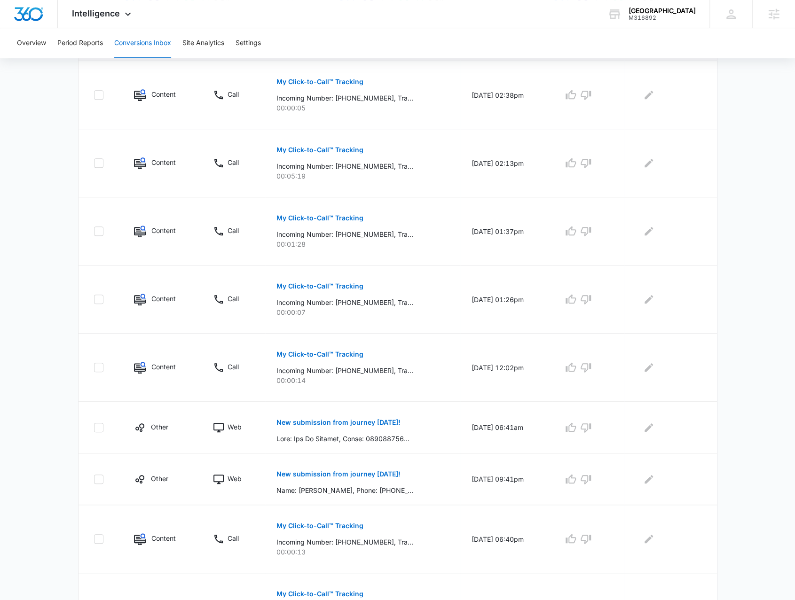
click at [299, 473] on p "New submission from journey today!" at bounding box center [338, 474] width 124 height 7
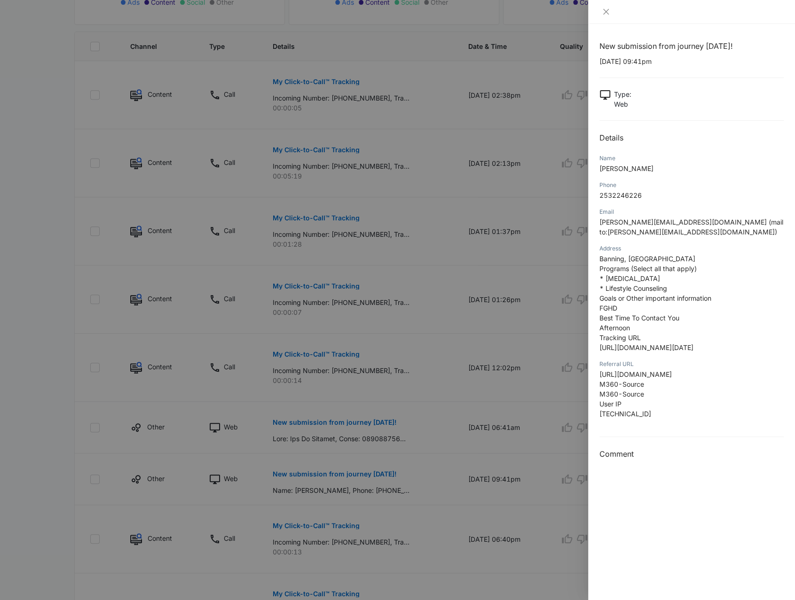
click at [337, 455] on div at bounding box center [397, 300] width 795 height 600
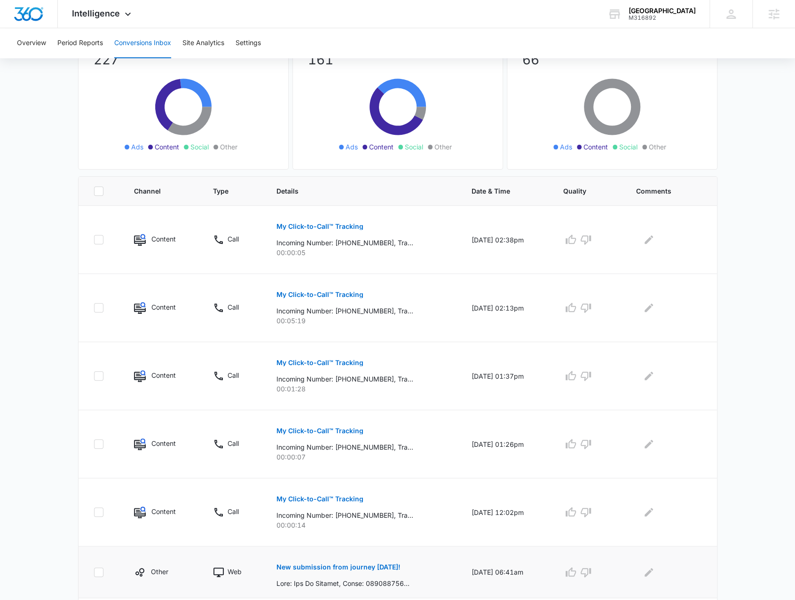
scroll to position [42, 0]
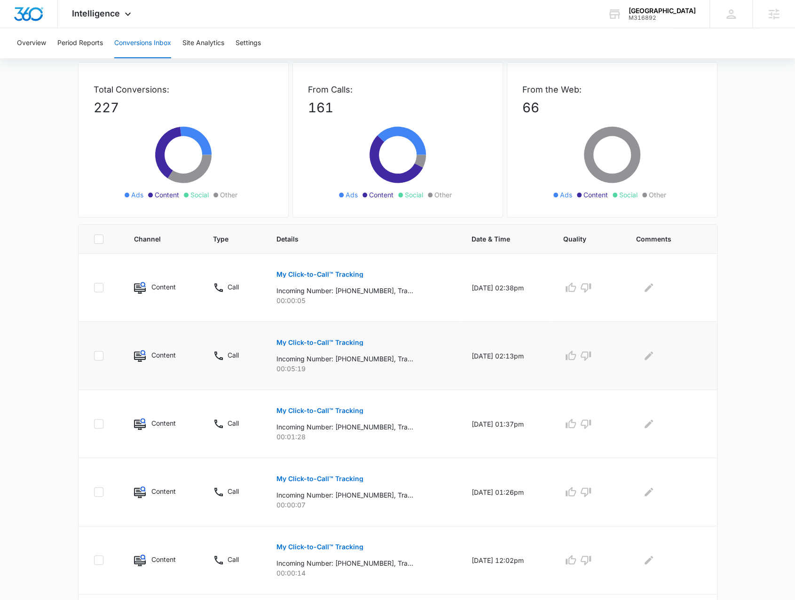
click at [309, 346] on button "My Click-to-Call™ Tracking" at bounding box center [319, 342] width 87 height 23
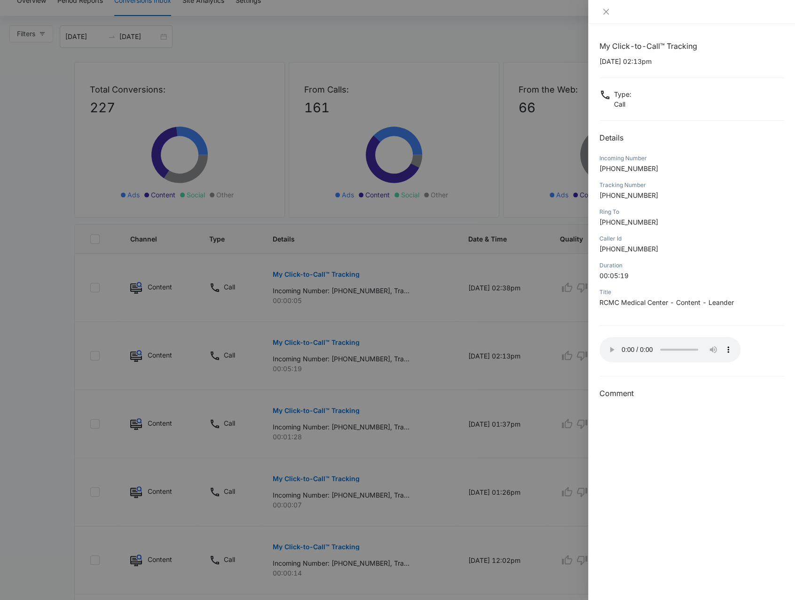
click at [440, 402] on div at bounding box center [397, 300] width 795 height 600
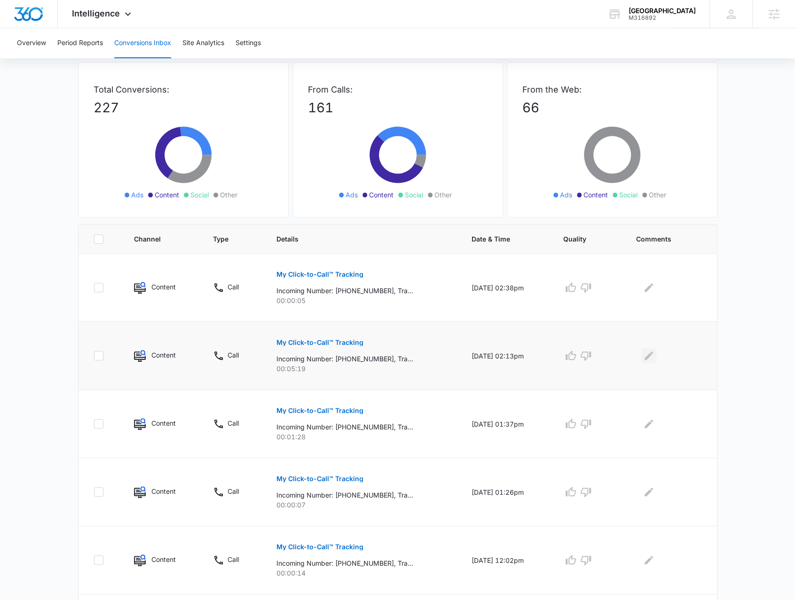
click at [648, 350] on icon "Edit Comments" at bounding box center [648, 355] width 11 height 11
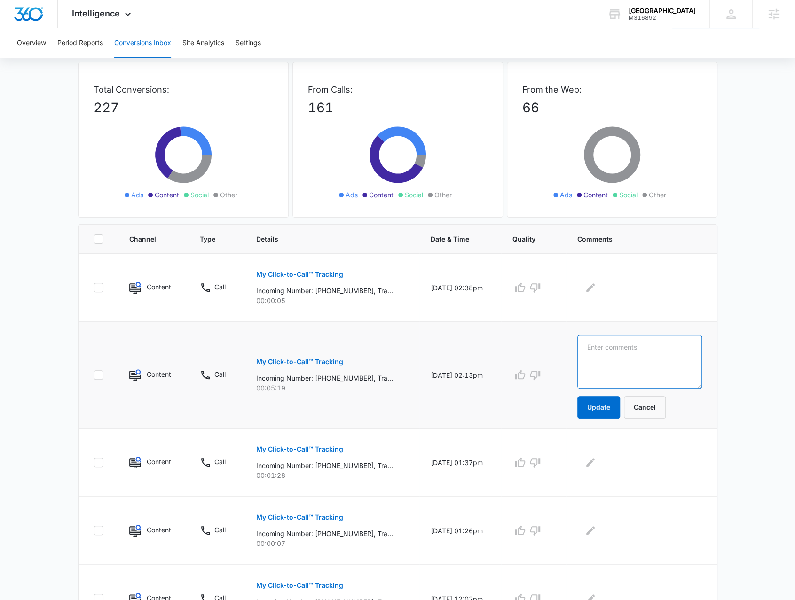
click at [639, 360] on textarea at bounding box center [639, 362] width 125 height 54
type textarea "Was placed on hold and no answer call ended"
drag, startPoint x: 611, startPoint y: 402, endPoint x: 595, endPoint y: 424, distance: 27.3
click at [611, 403] on button "Update" at bounding box center [598, 407] width 43 height 23
click at [620, 412] on button "Update" at bounding box center [598, 407] width 43 height 23
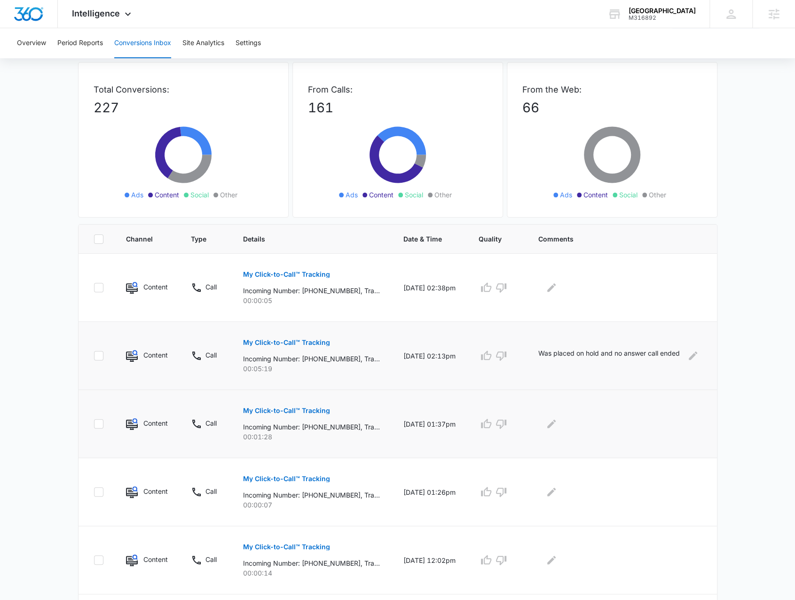
click at [297, 408] on p "My Click-to-Call™ Tracking" at bounding box center [286, 411] width 87 height 7
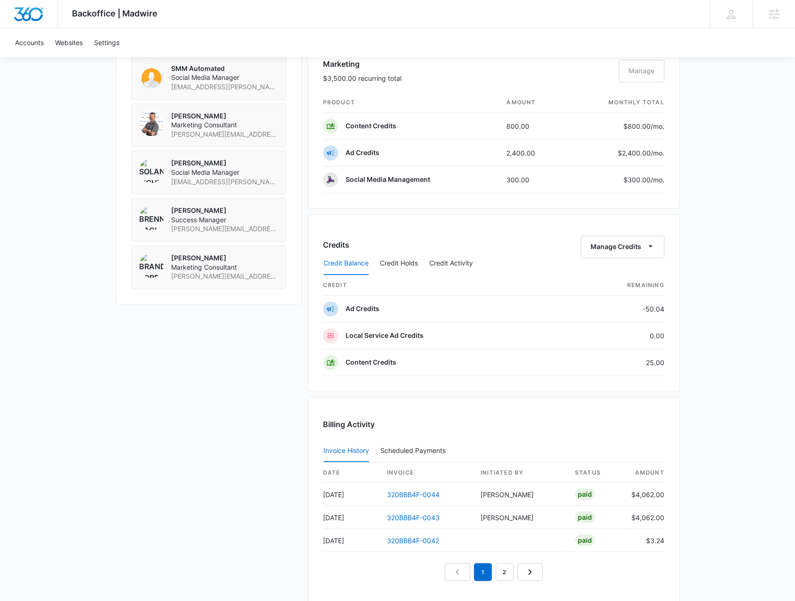
scroll to position [752, 0]
